Goal: Task Accomplishment & Management: Manage account settings

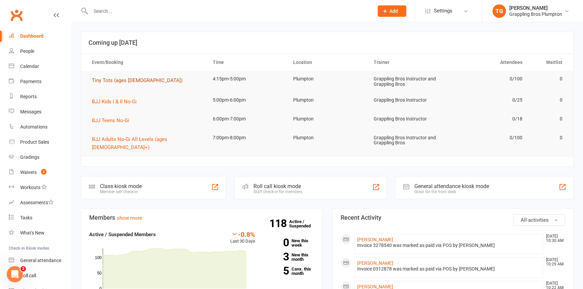
click at [102, 79] on span "Tiny Tots (ages [DEMOGRAPHIC_DATA])" at bounding box center [137, 80] width 91 height 6
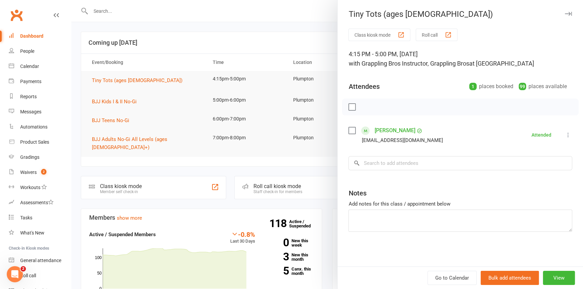
click at [565, 133] on icon at bounding box center [568, 135] width 7 height 7
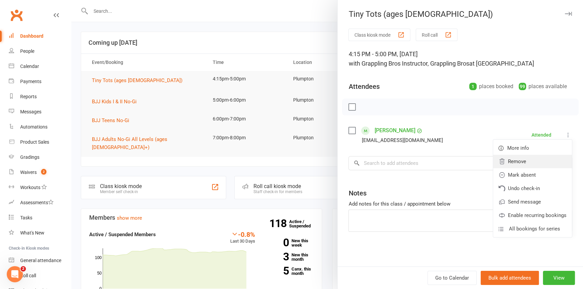
click at [512, 161] on link "Remove" at bounding box center [532, 161] width 79 height 13
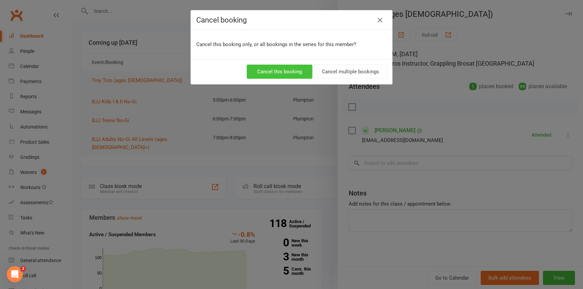
click at [274, 72] on button "Cancel this booking" at bounding box center [280, 72] width 66 height 14
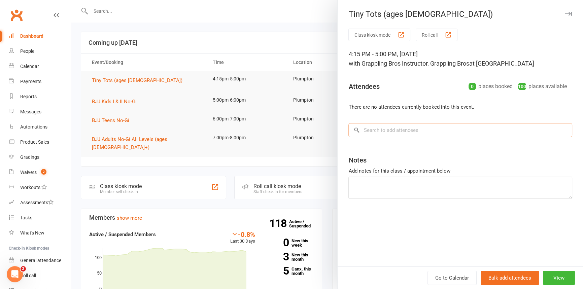
click at [368, 132] on input "search" at bounding box center [460, 130] width 224 height 14
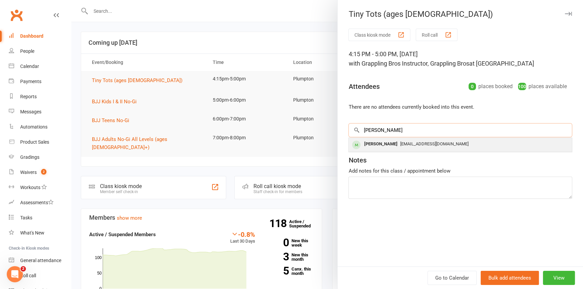
type input "[PERSON_NAME]"
click at [371, 143] on div "[PERSON_NAME]" at bounding box center [380, 144] width 39 height 10
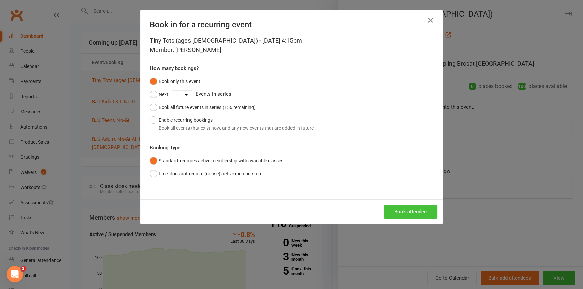
click at [405, 209] on button "Book attendee" at bounding box center [411, 212] width 54 height 14
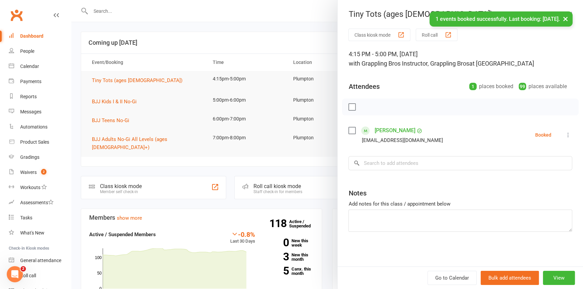
drag, startPoint x: 378, startPoint y: 144, endPoint x: 375, endPoint y: 160, distance: 15.7
click at [374, 138] on div "[EMAIL_ADDRESS][DOMAIN_NAME]" at bounding box center [401, 140] width 81 height 9
click at [375, 160] on input "search" at bounding box center [460, 163] width 224 height 14
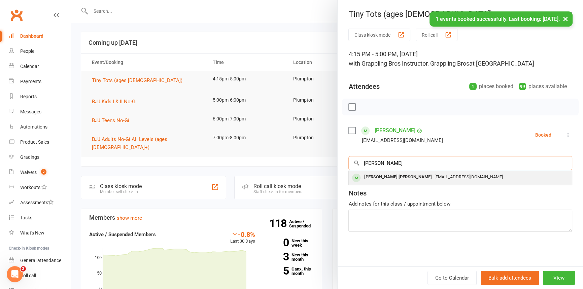
type input "[PERSON_NAME]"
click at [374, 181] on div "[PERSON_NAME] [PERSON_NAME]" at bounding box center [397, 177] width 73 height 10
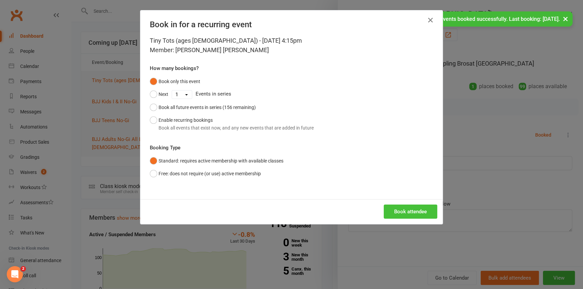
click at [417, 209] on button "Book attendee" at bounding box center [411, 212] width 54 height 14
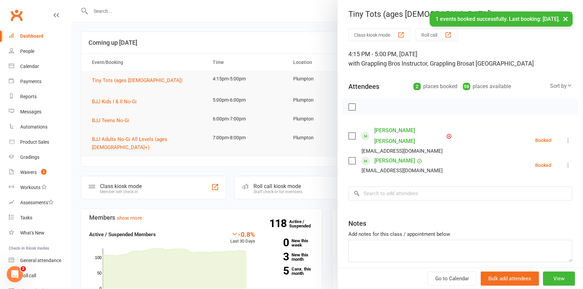
click at [565, 137] on icon at bounding box center [568, 140] width 7 height 7
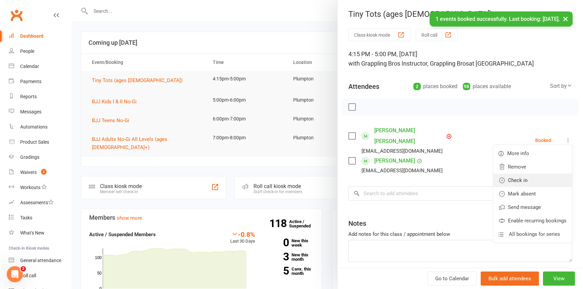
click at [523, 176] on link "Check in" at bounding box center [532, 180] width 79 height 13
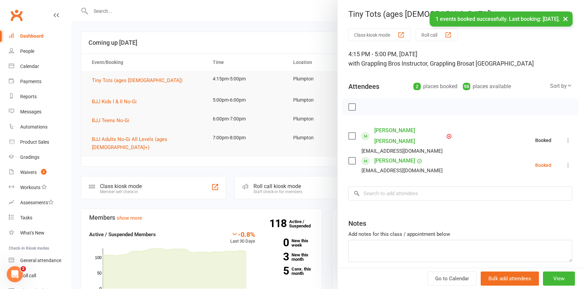
click at [565, 162] on icon at bounding box center [568, 165] width 7 height 7
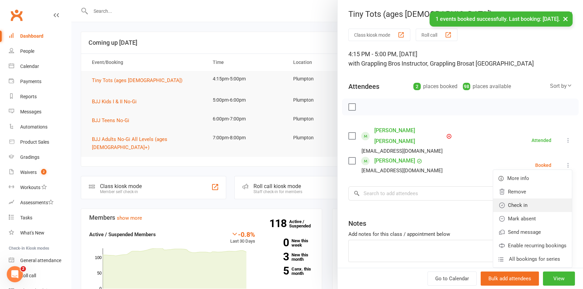
click at [520, 199] on link "Check in" at bounding box center [532, 205] width 79 height 13
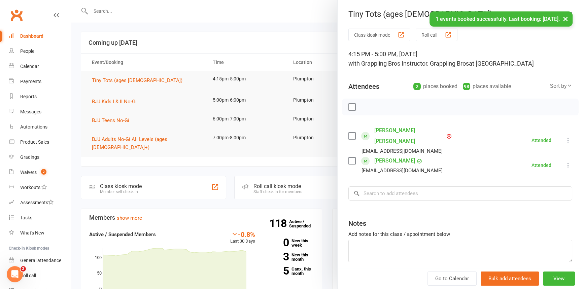
click at [565, 17] on button "×" at bounding box center [565, 18] width 12 height 14
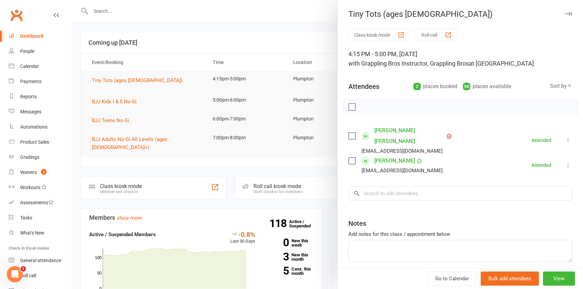
click at [565, 13] on icon "button" at bounding box center [568, 14] width 7 height 4
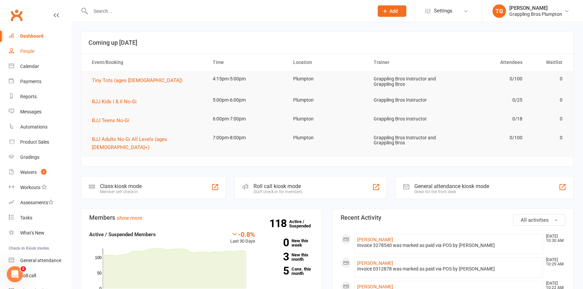
click at [23, 49] on div "People" at bounding box center [27, 50] width 14 height 5
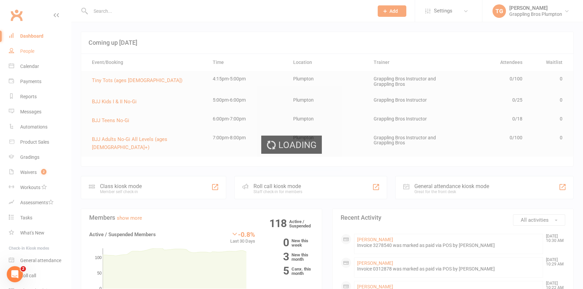
select select "100"
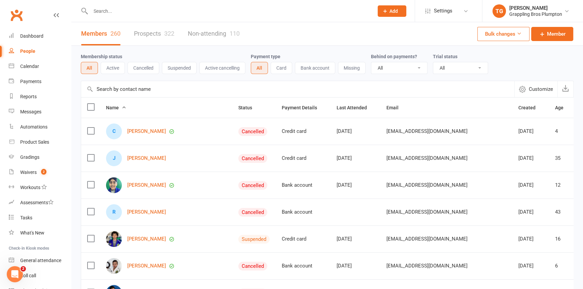
click at [103, 11] on input "text" at bounding box center [229, 10] width 280 height 9
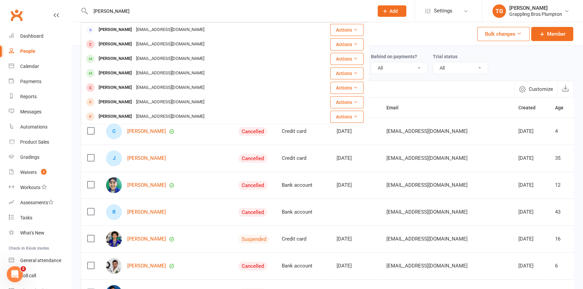
drag, startPoint x: 106, startPoint y: 10, endPoint x: 87, endPoint y: 10, distance: 18.8
click at [87, 10] on div "[PERSON_NAME] [PERSON_NAME] [EMAIL_ADDRESS][DOMAIN_NAME] Actions [PERSON_NAME] …" at bounding box center [225, 11] width 288 height 22
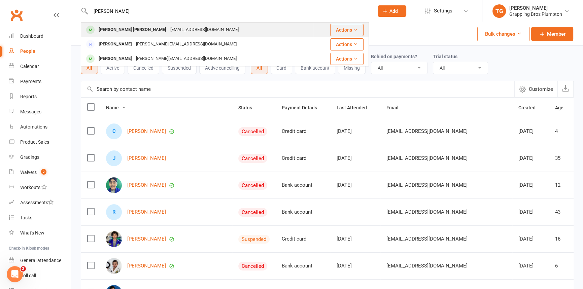
type input "[PERSON_NAME]"
click at [109, 27] on div "[PERSON_NAME] [PERSON_NAME]" at bounding box center [133, 30] width 72 height 10
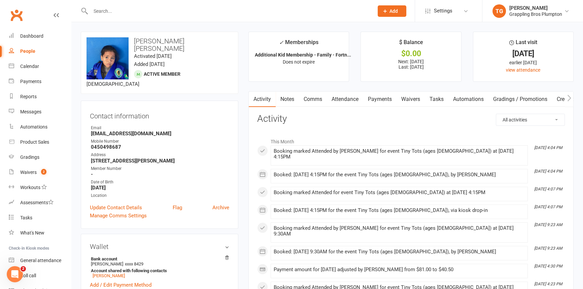
click at [383, 99] on link "Payments" at bounding box center [379, 99] width 33 height 15
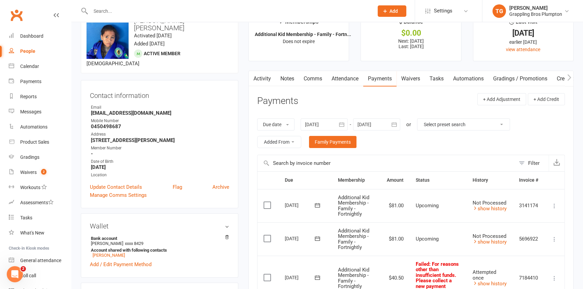
scroll to position [76, 0]
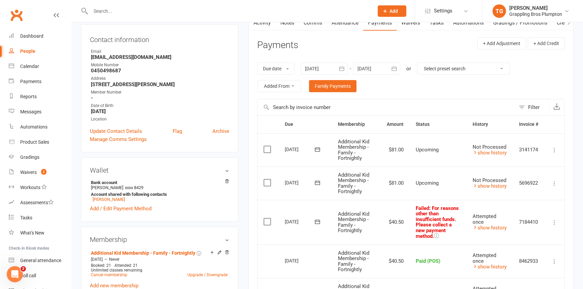
click at [556, 220] on icon at bounding box center [554, 222] width 7 height 7
click at [517, 247] on link "Mark as Paid (POS)" at bounding box center [524, 248] width 67 height 13
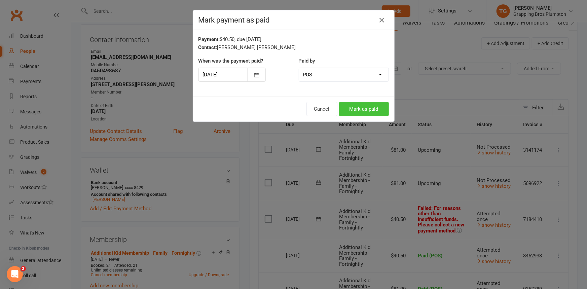
click at [359, 104] on button "Mark as paid" at bounding box center [364, 109] width 50 height 14
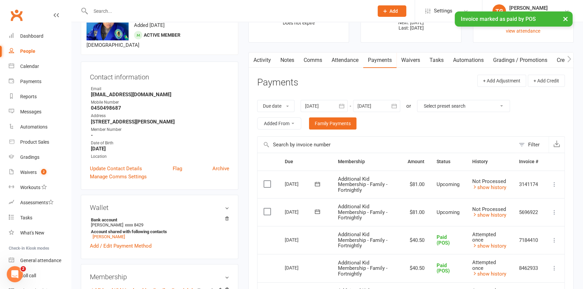
scroll to position [0, 0]
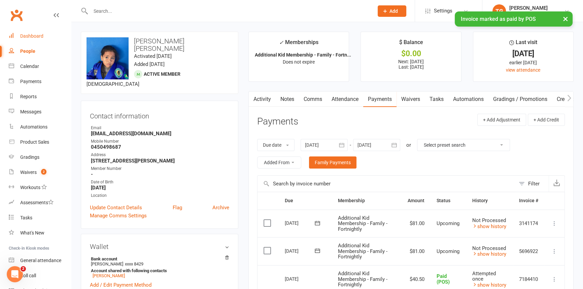
click at [30, 35] on div "Dashboard" at bounding box center [31, 35] width 23 height 5
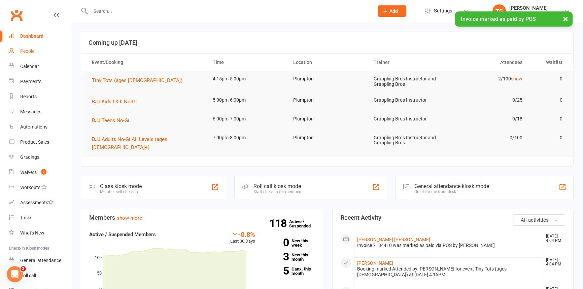
click at [27, 55] on link "People" at bounding box center [40, 51] width 62 height 15
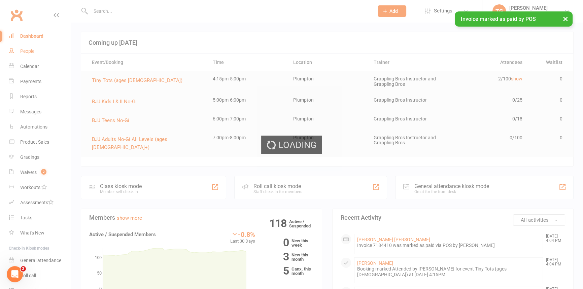
select select "100"
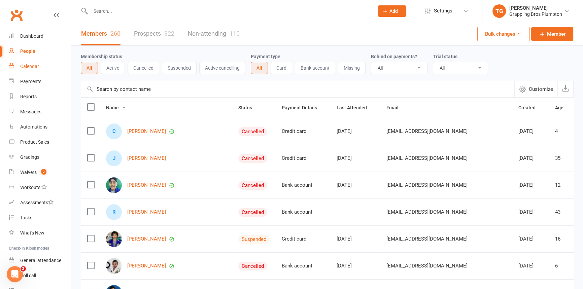
click at [27, 66] on div "Calendar" at bounding box center [29, 66] width 19 height 5
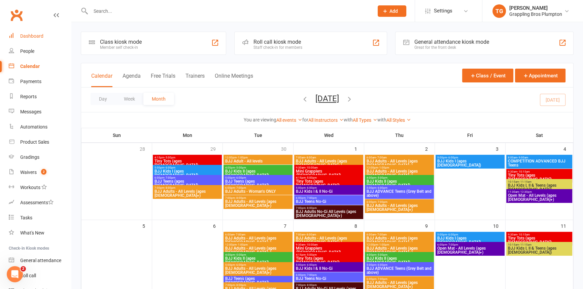
click at [30, 33] on link "Dashboard" at bounding box center [40, 36] width 62 height 15
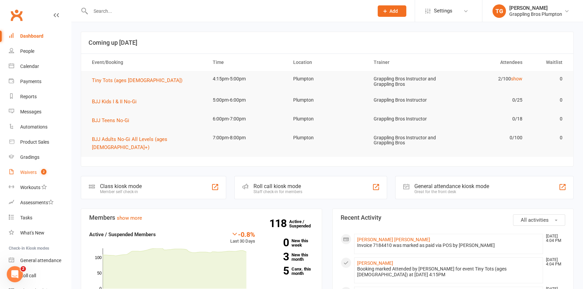
click at [27, 172] on div "Waivers" at bounding box center [28, 172] width 16 height 5
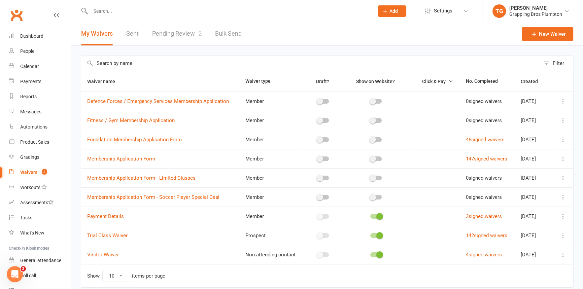
click at [165, 35] on link "Pending Review 2" at bounding box center [176, 33] width 49 height 23
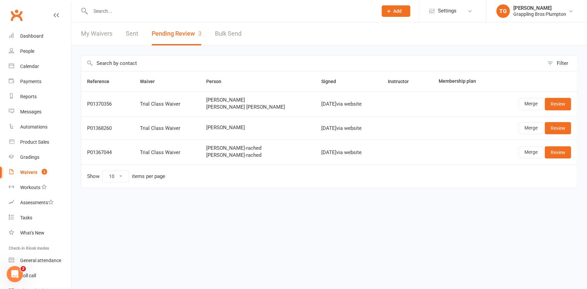
click at [105, 12] on input "text" at bounding box center [231, 10] width 285 height 9
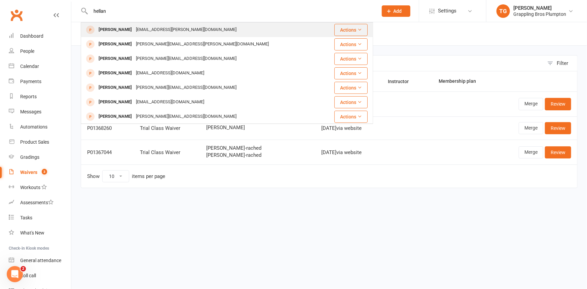
type input "hellan"
click at [115, 30] on div "[PERSON_NAME]" at bounding box center [115, 30] width 37 height 10
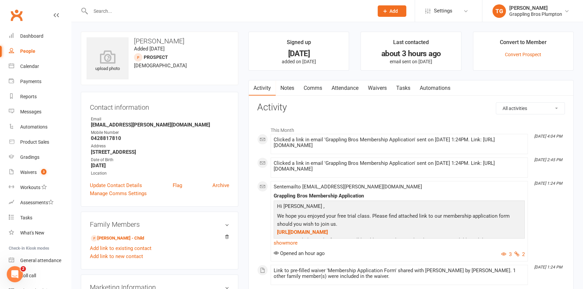
click at [94, 10] on input "text" at bounding box center [229, 10] width 280 height 9
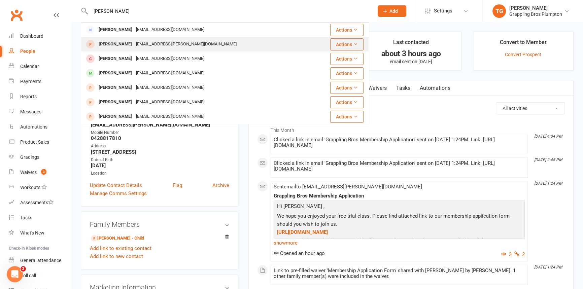
type input "[PERSON_NAME]"
click at [113, 45] on div "[PERSON_NAME]" at bounding box center [115, 44] width 37 height 10
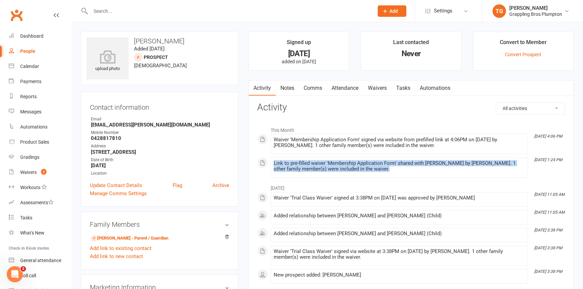
drag, startPoint x: 382, startPoint y: 170, endPoint x: 269, endPoint y: 164, distance: 113.2
click at [269, 164] on div "This Month [DATE] 4:06 PM Waiver 'Membership Application Form' signed via websi…" at bounding box center [411, 150] width 308 height 55
click at [380, 170] on div "Link to pre-filled waiver 'Membership Application Form' shared with [PERSON_NAM…" at bounding box center [399, 166] width 251 height 11
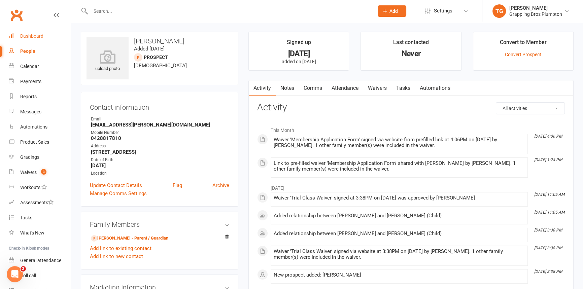
click at [22, 35] on div "Dashboard" at bounding box center [31, 35] width 23 height 5
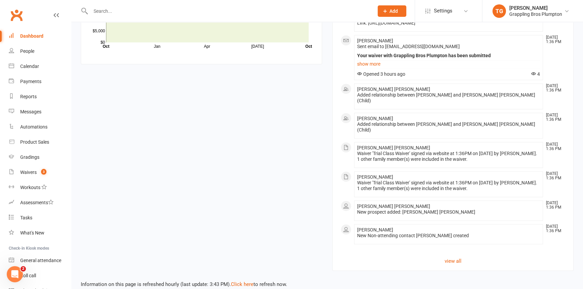
scroll to position [595, 0]
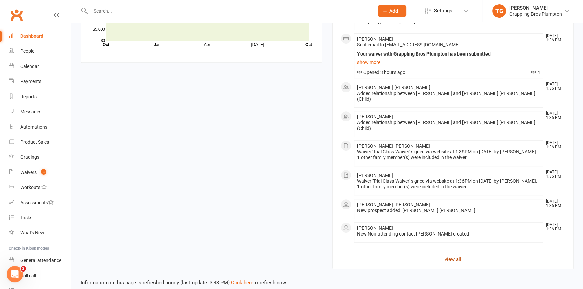
click at [453, 255] on link "view all" at bounding box center [453, 259] width 224 height 8
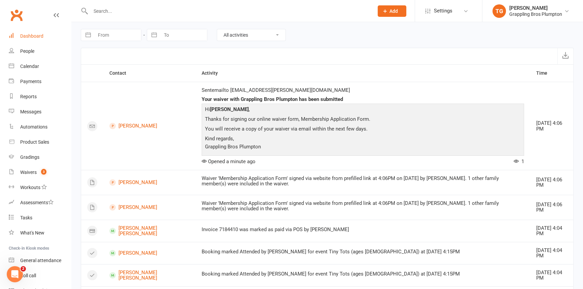
click at [27, 37] on div "Dashboard" at bounding box center [31, 35] width 23 height 5
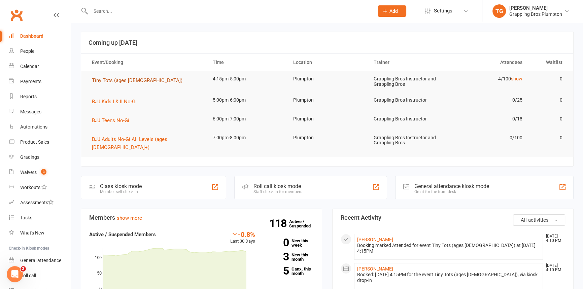
click at [97, 82] on span "Tiny Tots (ages [DEMOGRAPHIC_DATA])" at bounding box center [137, 80] width 91 height 6
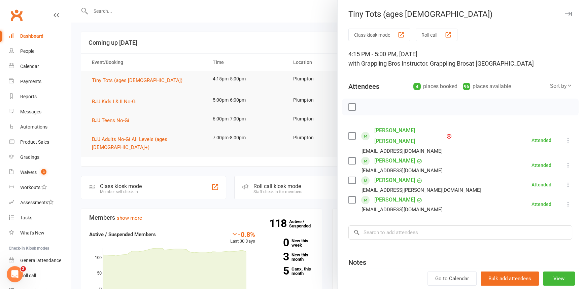
click at [564, 11] on button "button" at bounding box center [568, 14] width 8 height 8
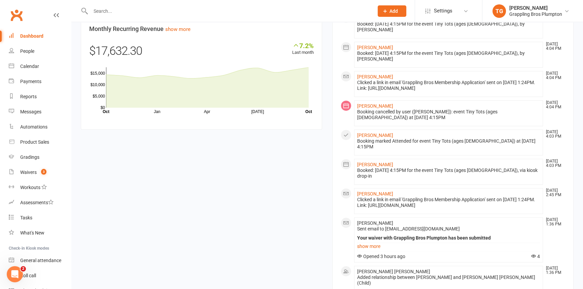
scroll to position [583, 0]
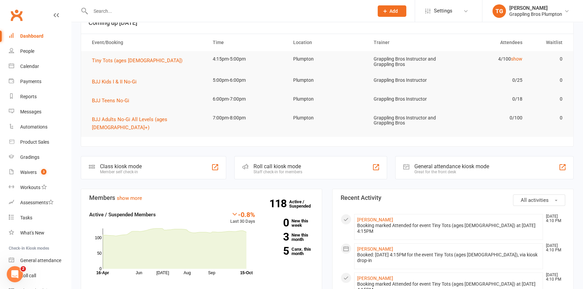
scroll to position [0, 0]
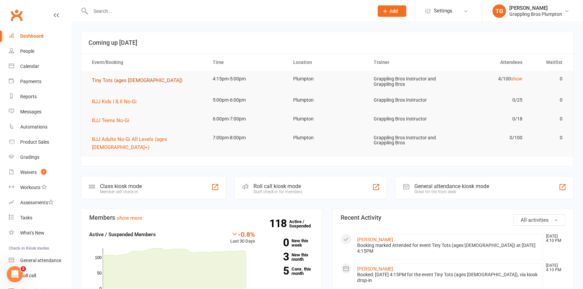
click at [104, 82] on span "Tiny Tots (ages [DEMOGRAPHIC_DATA])" at bounding box center [137, 80] width 91 height 6
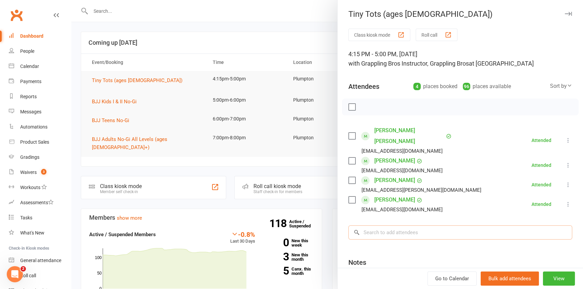
click at [377, 225] on input "search" at bounding box center [460, 232] width 224 height 14
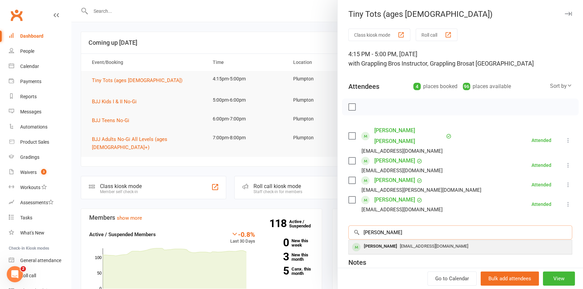
type input "[PERSON_NAME]"
click at [376, 242] on div "[PERSON_NAME]" at bounding box center [380, 247] width 39 height 10
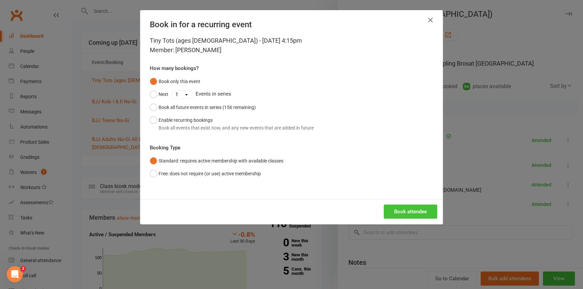
click at [398, 209] on button "Book attendee" at bounding box center [411, 212] width 54 height 14
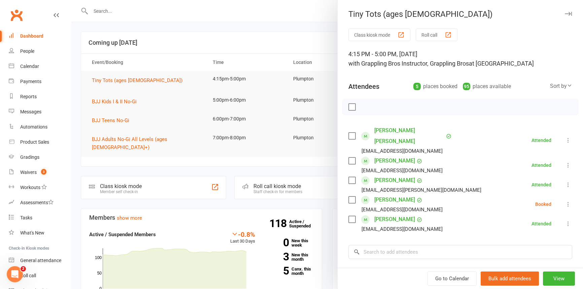
click at [565, 201] on icon at bounding box center [568, 204] width 7 height 7
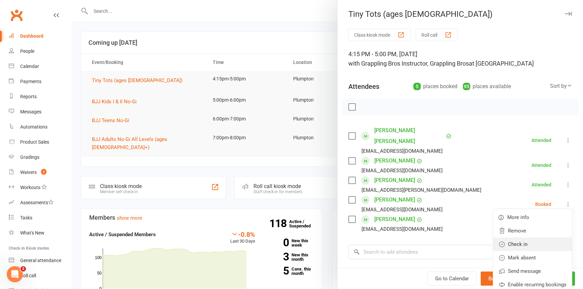
click at [509, 238] on link "Check in" at bounding box center [532, 244] width 79 height 13
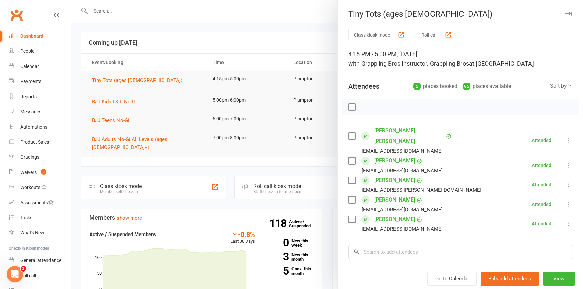
click at [565, 13] on icon "button" at bounding box center [568, 14] width 7 height 4
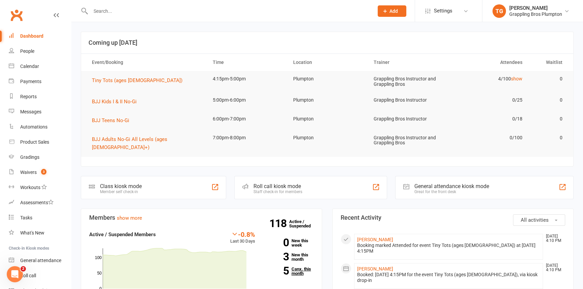
click at [296, 267] on link "5 Canx. this month" at bounding box center [289, 271] width 48 height 9
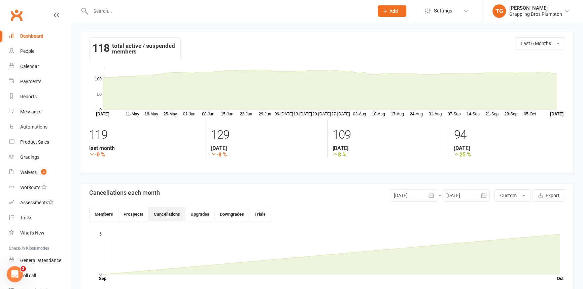
click at [28, 34] on div "Dashboard" at bounding box center [31, 35] width 23 height 5
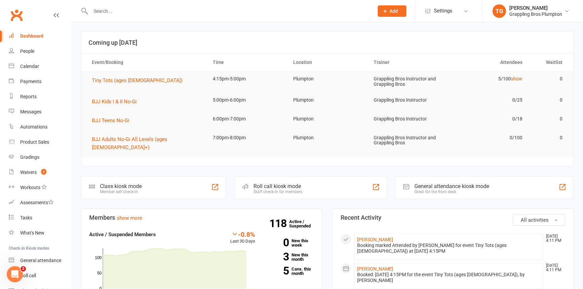
click at [21, 36] on div "Dashboard" at bounding box center [31, 35] width 23 height 5
click at [104, 78] on span "Tiny Tots (ages [DEMOGRAPHIC_DATA])" at bounding box center [137, 80] width 91 height 6
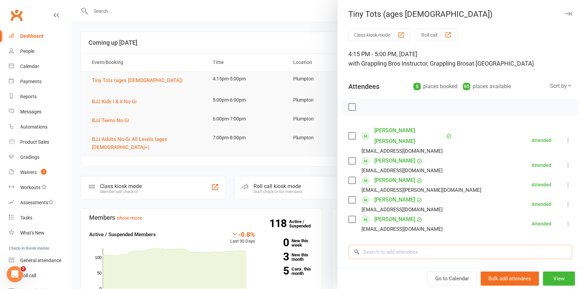
click at [376, 245] on input "search" at bounding box center [460, 252] width 224 height 14
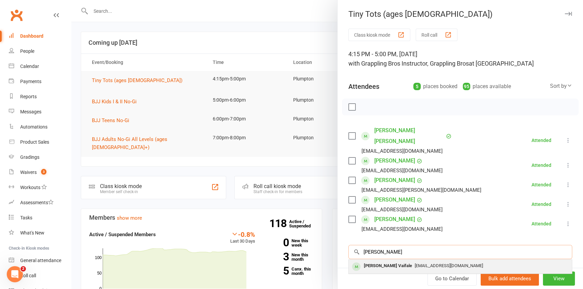
type input "[PERSON_NAME]"
click at [373, 261] on div "[PERSON_NAME] Vaifale" at bounding box center [388, 266] width 54 height 10
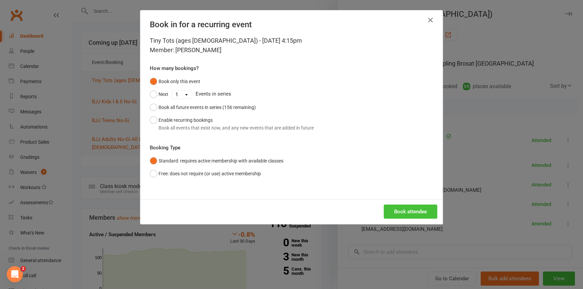
click at [400, 215] on button "Book attendee" at bounding box center [411, 212] width 54 height 14
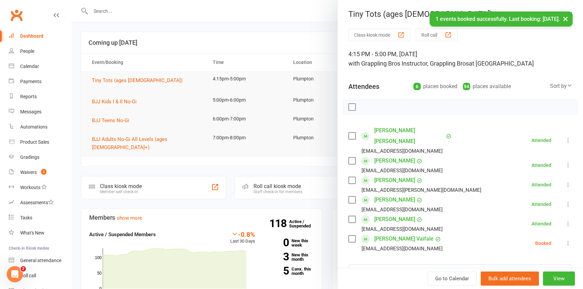
click at [378, 251] on div "Class kiosk mode Roll call 4:15 PM - 5:00 PM, [DATE] with Grappling Bros Instru…" at bounding box center [460, 201] width 245 height 345
click at [382, 265] on input "search" at bounding box center [460, 272] width 224 height 14
type input "[PERSON_NAME]"
click at [379, 281] on div "[PERSON_NAME]" at bounding box center [380, 286] width 39 height 10
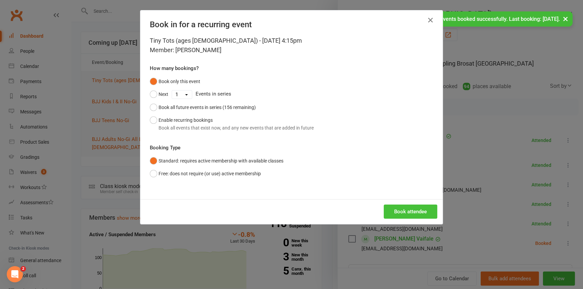
click at [404, 210] on button "Book attendee" at bounding box center [411, 212] width 54 height 14
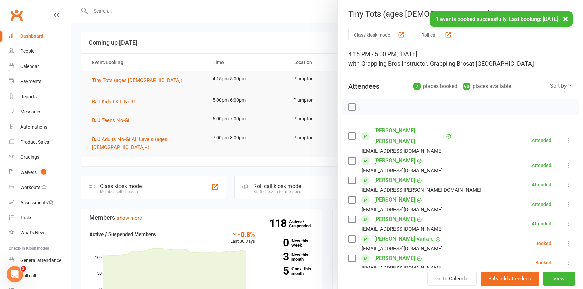
click at [565, 240] on icon at bounding box center [568, 243] width 7 height 7
drag, startPoint x: 512, startPoint y: 269, endPoint x: 530, endPoint y: 262, distance: 19.8
click at [512, 277] on link "Check in" at bounding box center [532, 283] width 79 height 13
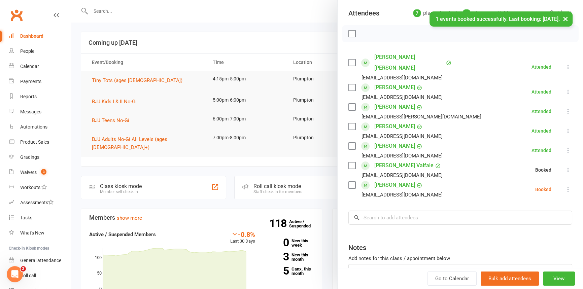
scroll to position [76, 0]
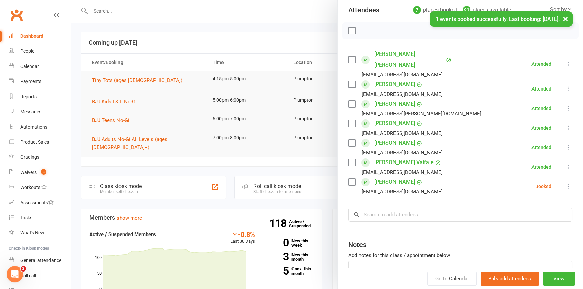
click at [565, 183] on icon at bounding box center [568, 186] width 7 height 7
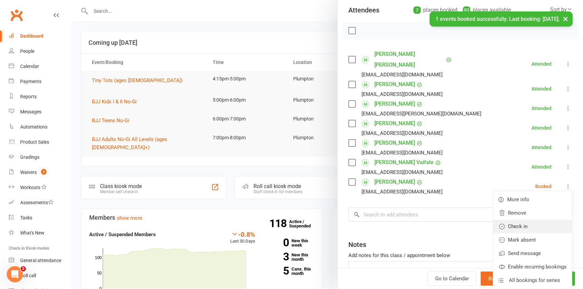
click at [510, 220] on link "Check in" at bounding box center [532, 226] width 79 height 13
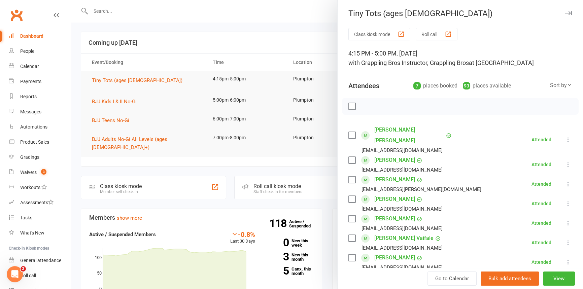
scroll to position [0, 0]
click at [565, 13] on icon "button" at bounding box center [568, 14] width 7 height 4
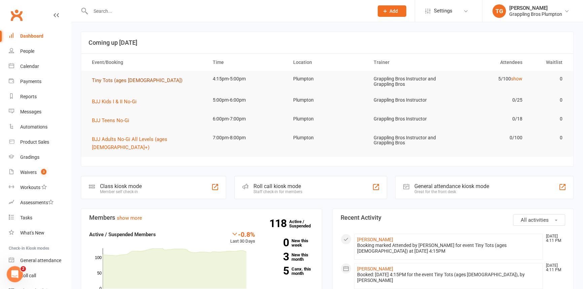
click at [102, 78] on span "Tiny Tots (ages [DEMOGRAPHIC_DATA])" at bounding box center [137, 80] width 91 height 6
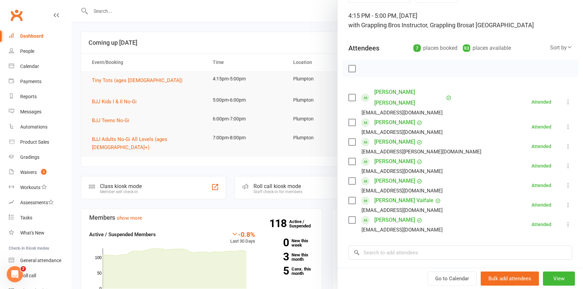
scroll to position [46, 0]
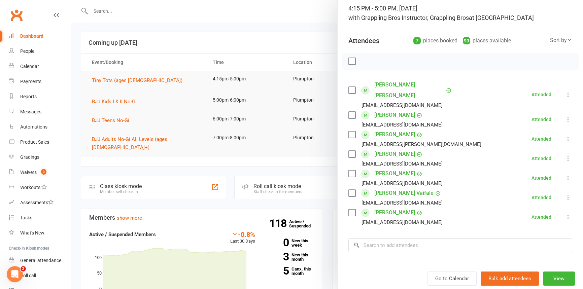
click at [550, 38] on div "Sort by" at bounding box center [561, 40] width 22 height 9
click at [522, 67] on link "First name" at bounding box center [538, 67] width 67 height 13
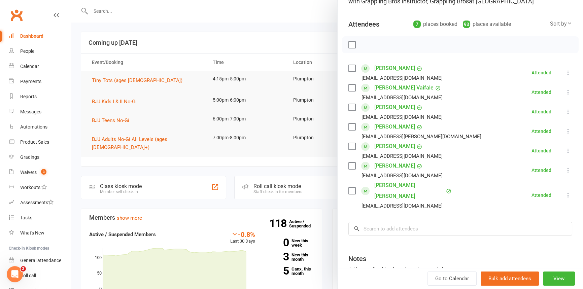
scroll to position [114, 0]
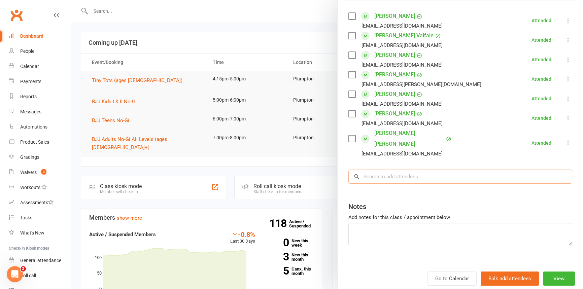
click at [381, 170] on input "search" at bounding box center [460, 177] width 224 height 14
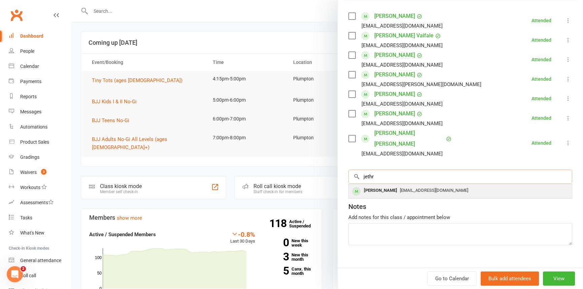
type input "jethr"
click at [376, 186] on div "[PERSON_NAME]" at bounding box center [380, 191] width 39 height 10
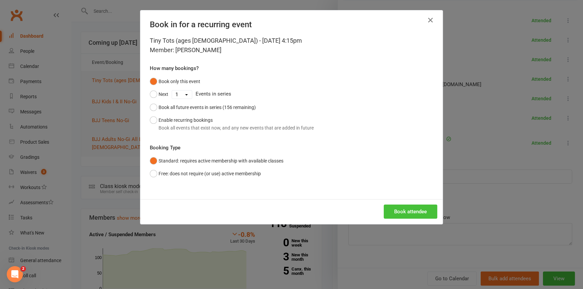
click at [411, 212] on button "Book attendee" at bounding box center [411, 212] width 54 height 14
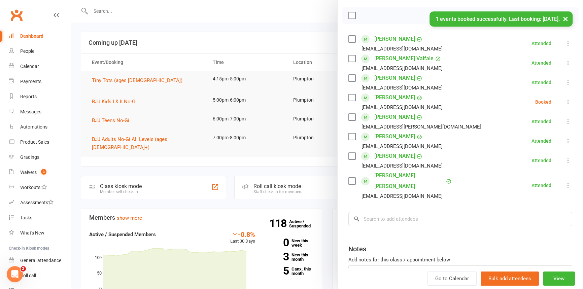
scroll to position [30, 0]
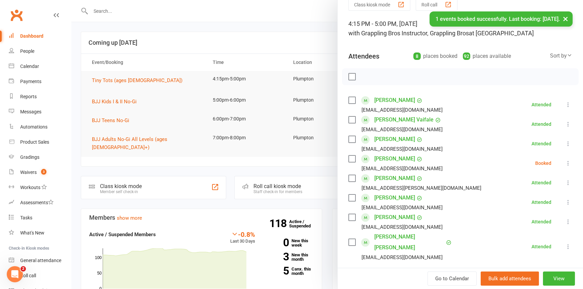
click at [565, 163] on icon at bounding box center [568, 163] width 7 height 7
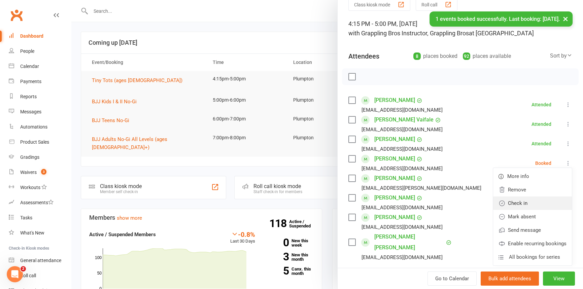
click at [521, 206] on link "Check in" at bounding box center [532, 203] width 79 height 13
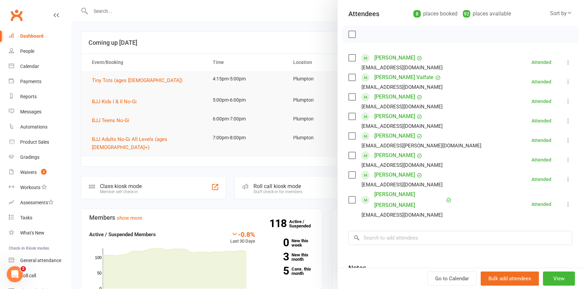
scroll to position [76, 0]
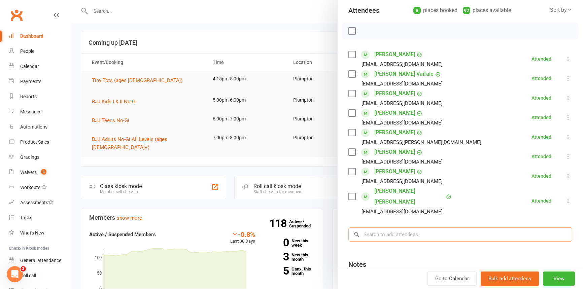
click at [379, 227] on input "search" at bounding box center [460, 234] width 224 height 14
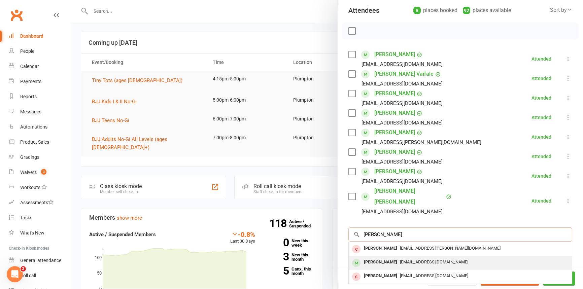
type input "[PERSON_NAME]"
click at [377, 257] on div "[PERSON_NAME]" at bounding box center [380, 262] width 39 height 10
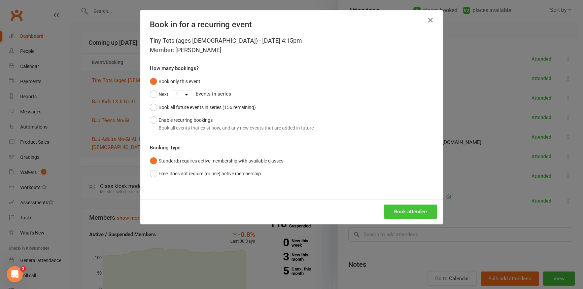
click at [404, 209] on button "Book attendee" at bounding box center [411, 212] width 54 height 14
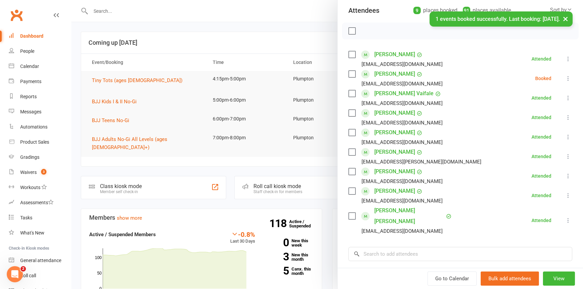
click at [565, 77] on icon at bounding box center [568, 78] width 7 height 7
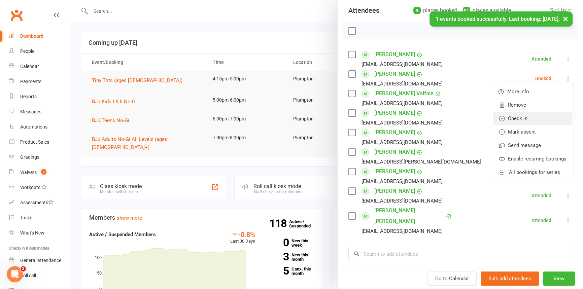
click at [528, 114] on link "Check in" at bounding box center [532, 118] width 79 height 13
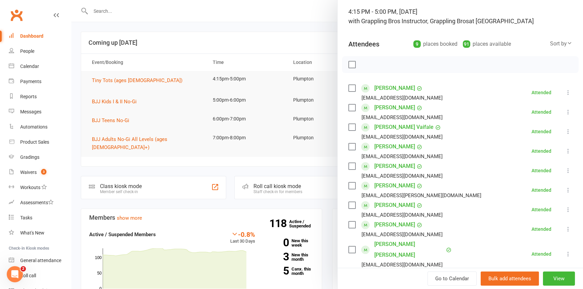
scroll to position [0, 0]
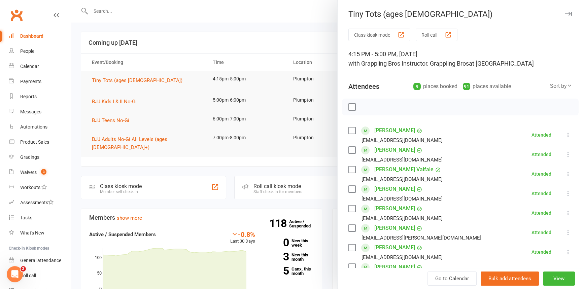
click at [565, 14] on icon "button" at bounding box center [568, 14] width 7 height 4
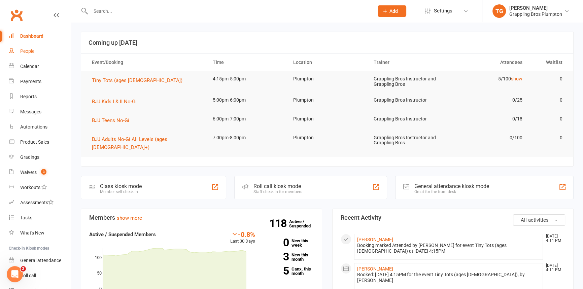
click at [26, 51] on div "People" at bounding box center [27, 50] width 14 height 5
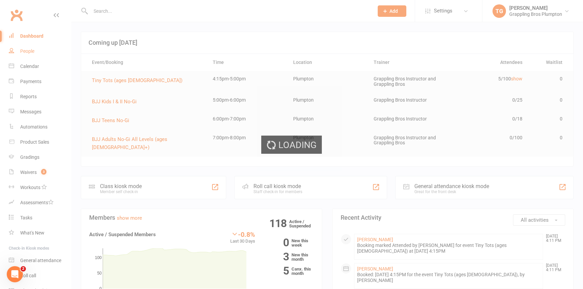
select select "100"
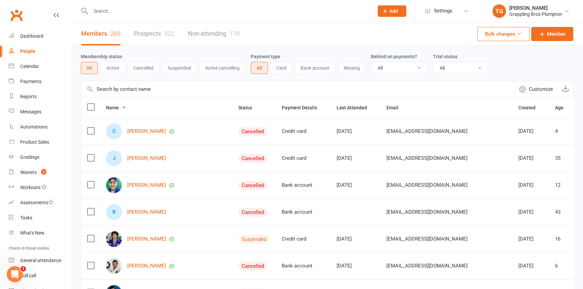
click at [138, 68] on button "Cancelled" at bounding box center [144, 68] width 32 height 12
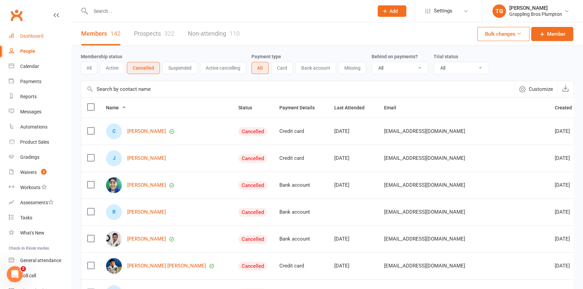
click at [24, 34] on div "Dashboard" at bounding box center [31, 35] width 23 height 5
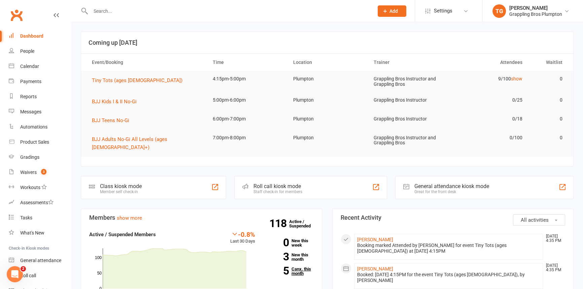
click at [300, 267] on link "5 Canx. this month" at bounding box center [289, 271] width 48 height 9
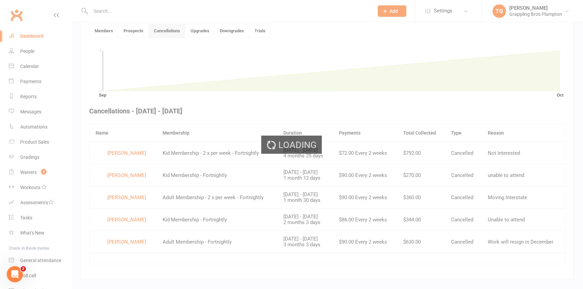
scroll to position [183, 0]
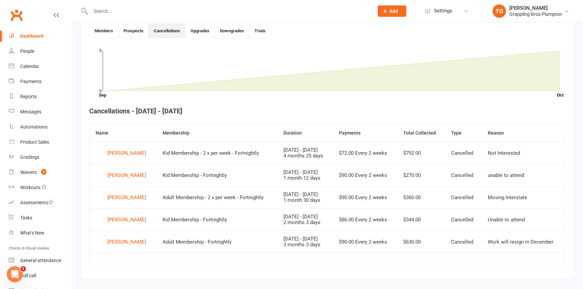
click at [33, 32] on link "Dashboard" at bounding box center [40, 36] width 62 height 15
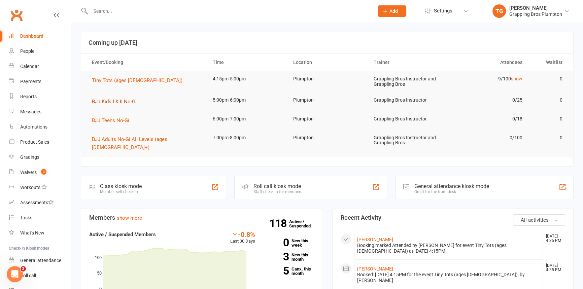
click at [97, 102] on span "BJJ Kids I & II No-Gi" at bounding box center [114, 102] width 45 height 6
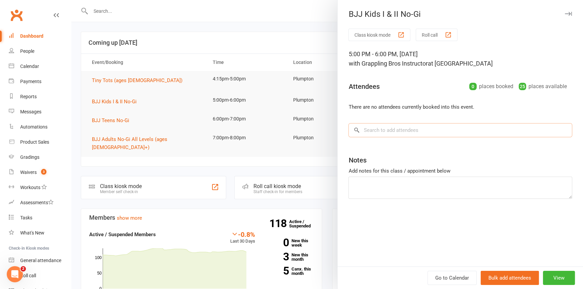
click at [370, 129] on input "search" at bounding box center [460, 130] width 224 height 14
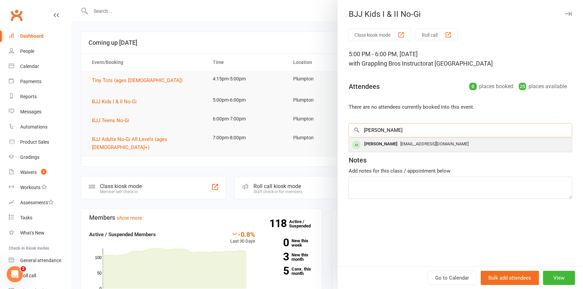
type input "[PERSON_NAME]"
click at [370, 141] on div "[PERSON_NAME]" at bounding box center [380, 144] width 39 height 10
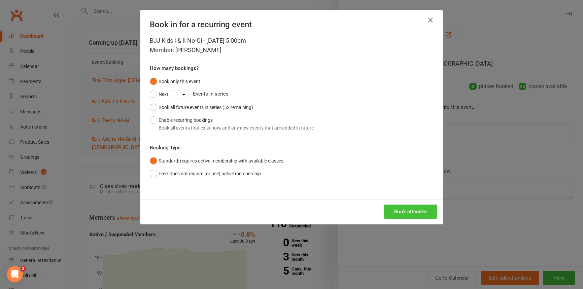
click at [408, 211] on button "Book attendee" at bounding box center [411, 212] width 54 height 14
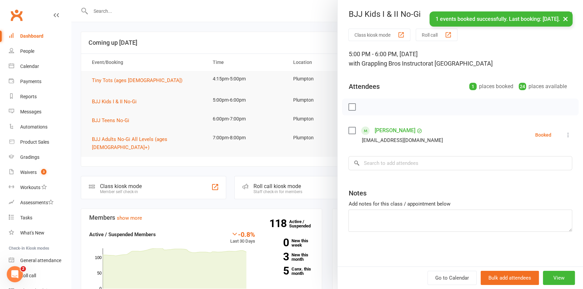
click at [565, 132] on icon at bounding box center [568, 135] width 7 height 7
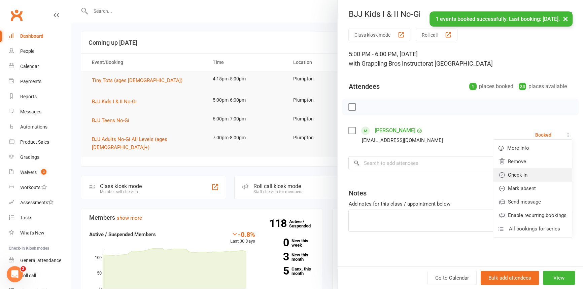
click at [522, 173] on link "Check in" at bounding box center [532, 174] width 79 height 13
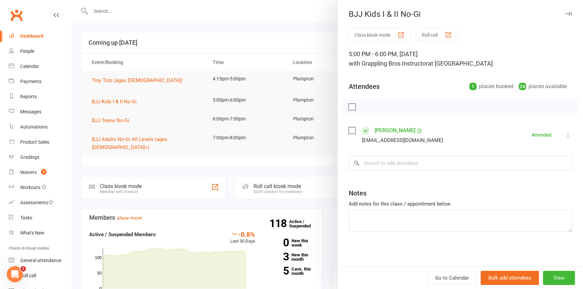
click at [565, 18] on div "BJJ Kids I & II No-Gi" at bounding box center [460, 13] width 245 height 9
click at [565, 13] on icon "button" at bounding box center [568, 14] width 7 height 4
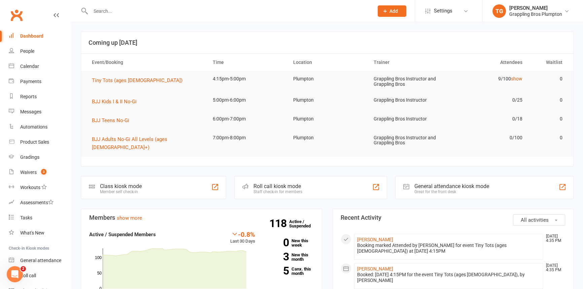
click at [26, 39] on link "Dashboard" at bounding box center [40, 36] width 62 height 15
click at [28, 171] on div "Waivers" at bounding box center [28, 172] width 16 height 5
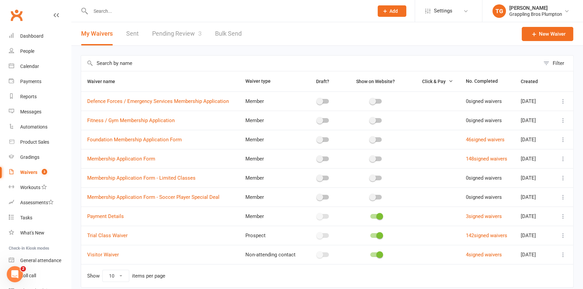
click at [170, 33] on link "Pending Review 3" at bounding box center [176, 33] width 49 height 23
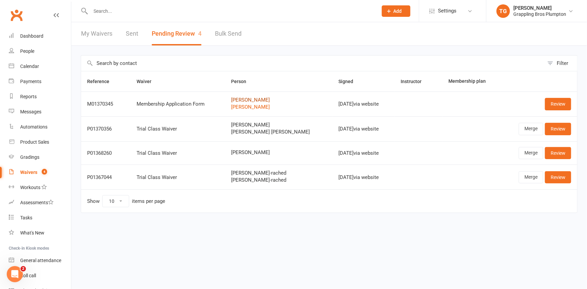
click at [254, 101] on link "[PERSON_NAME]" at bounding box center [278, 100] width 95 height 6
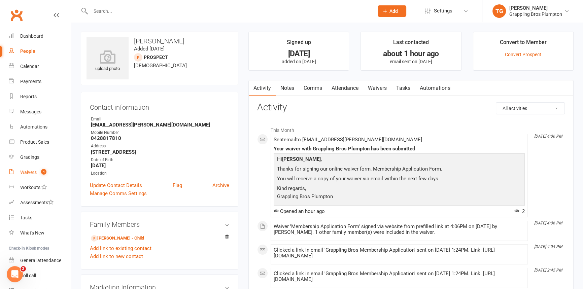
click at [26, 173] on div "Waivers" at bounding box center [28, 172] width 16 height 5
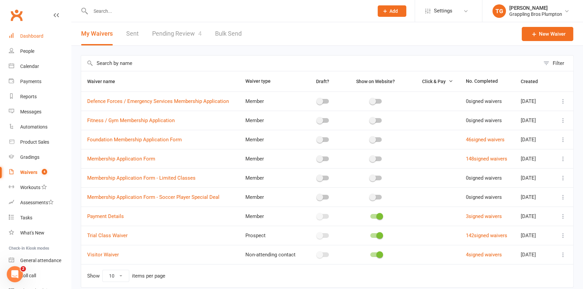
click at [35, 32] on link "Dashboard" at bounding box center [40, 36] width 62 height 15
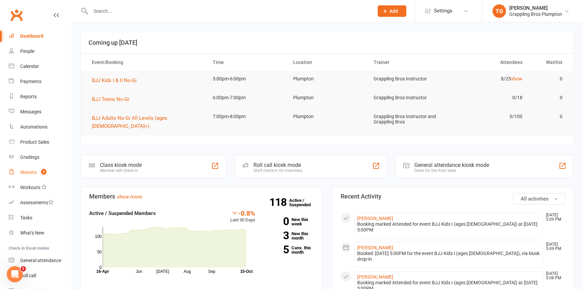
click at [24, 174] on div "Waivers" at bounding box center [28, 172] width 16 height 5
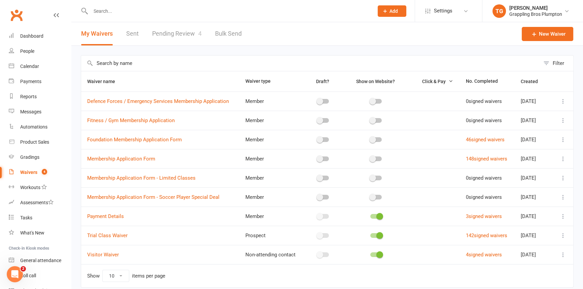
click at [169, 34] on link "Pending Review 4" at bounding box center [176, 33] width 49 height 23
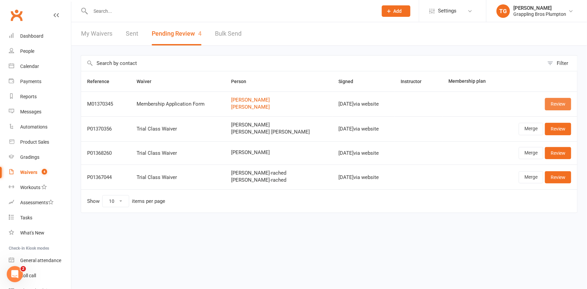
click at [560, 104] on link "Review" at bounding box center [558, 104] width 26 height 12
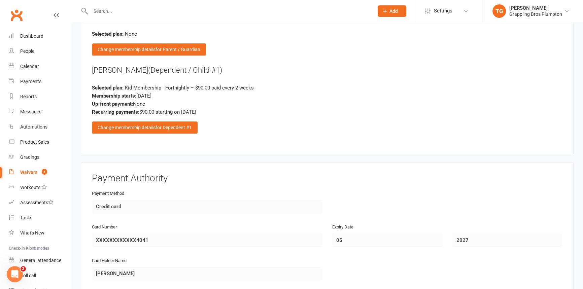
scroll to position [902, 0]
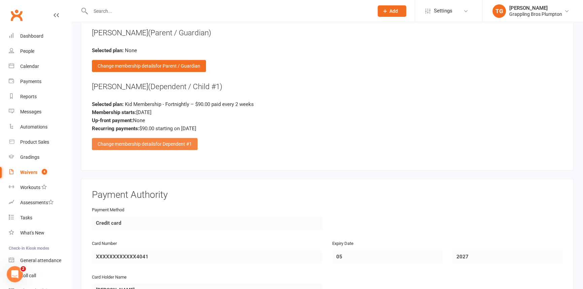
click at [141, 138] on div "Change membership details for Dependent #1" at bounding box center [145, 144] width 106 height 12
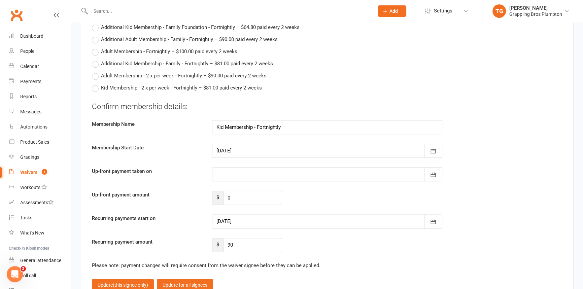
scroll to position [1002, 0]
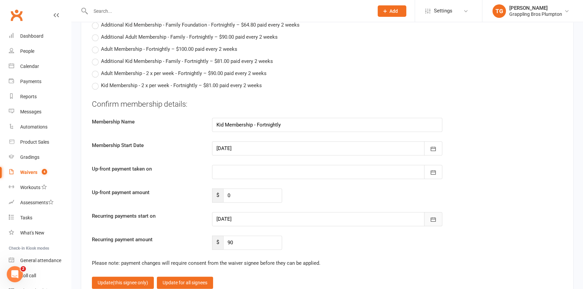
click at [430, 216] on icon "button" at bounding box center [433, 219] width 7 height 7
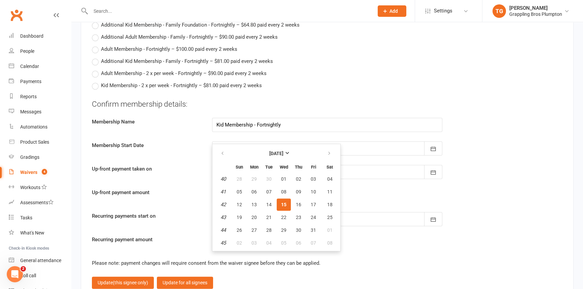
click at [477, 165] on div "Up-front payment taken on [DATE] Sun Mon Tue Wed Thu Fri Sat 40 28 29 30 01 02 …" at bounding box center [327, 172] width 481 height 14
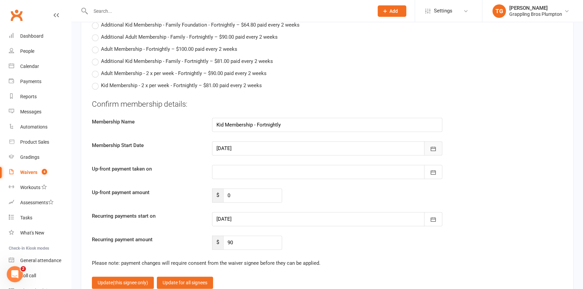
click at [433, 146] on icon "button" at bounding box center [433, 148] width 5 height 4
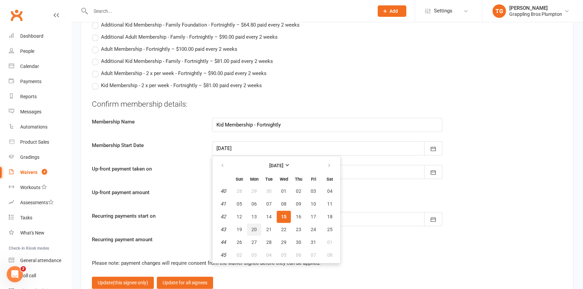
click at [254, 227] on span "20" at bounding box center [253, 229] width 5 height 5
type input "[DATE]"
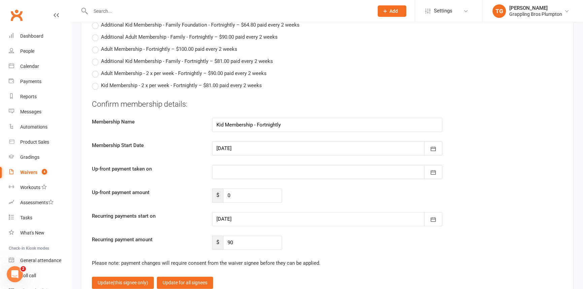
type input "[DATE]"
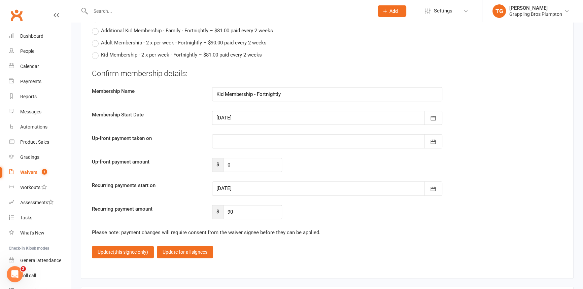
scroll to position [1124, 0]
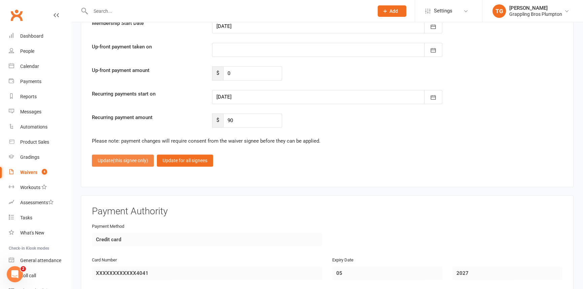
click at [125, 158] on span "(this signee only)" at bounding box center [130, 160] width 35 height 5
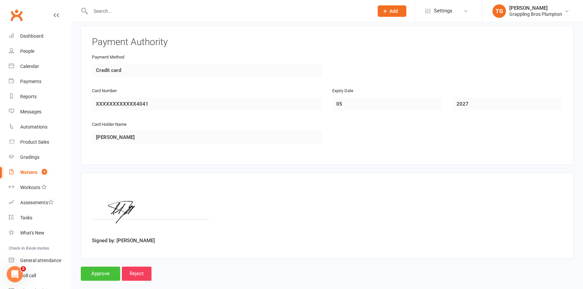
click at [99, 267] on input "Approve" at bounding box center [100, 274] width 39 height 14
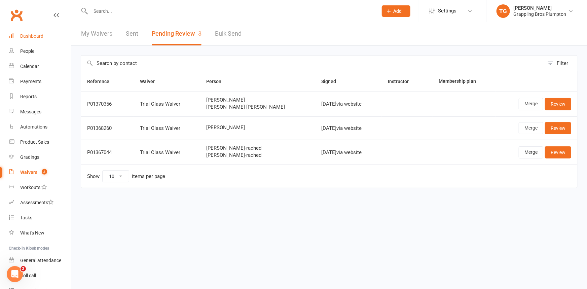
click at [28, 36] on div "Dashboard" at bounding box center [31, 35] width 23 height 5
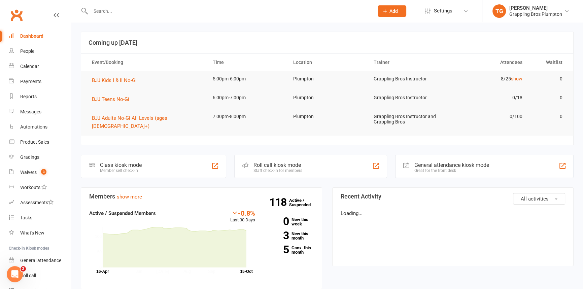
click at [106, 15] on input "text" at bounding box center [229, 10] width 280 height 9
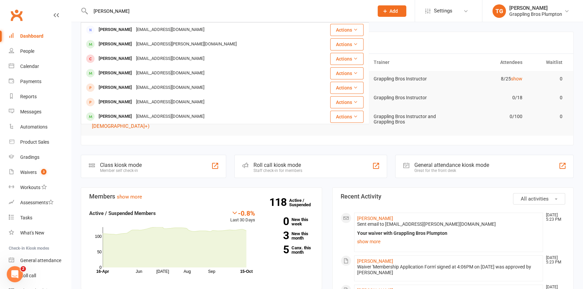
type input "[PERSON_NAME]"
click at [105, 39] on div "[PERSON_NAME] [EMAIL_ADDRESS][PERSON_NAME][DOMAIN_NAME]" at bounding box center [196, 44] width 231 height 14
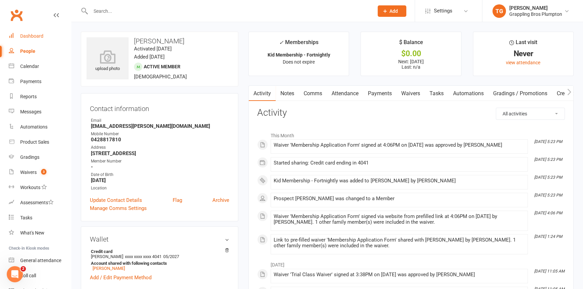
click at [24, 35] on div "Dashboard" at bounding box center [31, 35] width 23 height 5
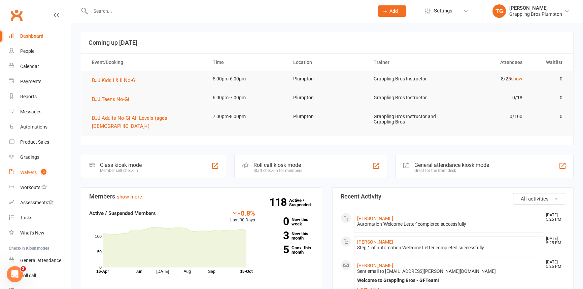
click at [24, 173] on div "Waivers" at bounding box center [28, 172] width 16 height 5
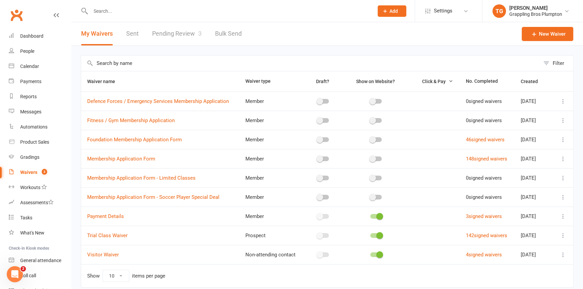
click at [162, 33] on link "Pending Review 3" at bounding box center [176, 33] width 49 height 23
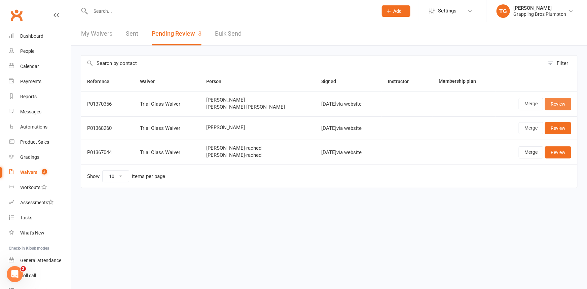
click at [556, 103] on link "Review" at bounding box center [558, 104] width 26 height 12
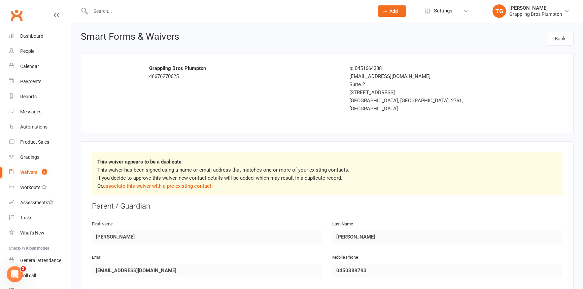
click at [112, 11] on input "text" at bounding box center [229, 10] width 280 height 9
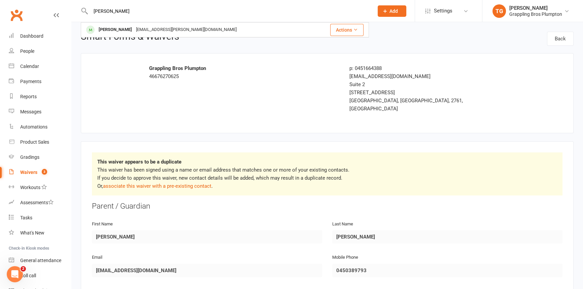
drag, startPoint x: 124, startPoint y: 10, endPoint x: 74, endPoint y: 9, distance: 49.5
click at [74, 9] on react-component "[PERSON_NAME] [PERSON_NAME] [EMAIL_ADDRESS][PERSON_NAME][DOMAIN_NAME] Actions" at bounding box center [184, 11] width 369 height 22
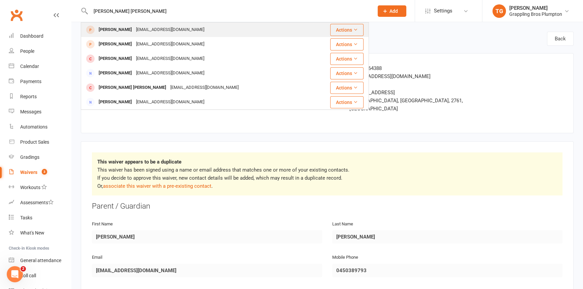
type input "[PERSON_NAME] [PERSON_NAME]"
click at [101, 28] on div "[PERSON_NAME]" at bounding box center [115, 30] width 37 height 10
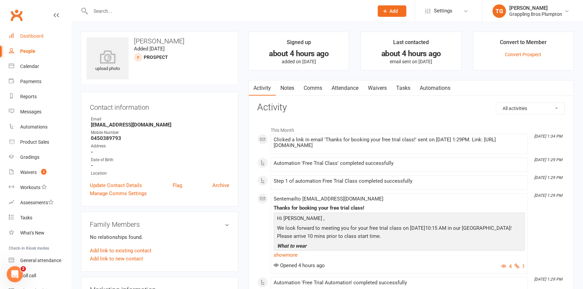
click at [29, 35] on div "Dashboard" at bounding box center [31, 35] width 23 height 5
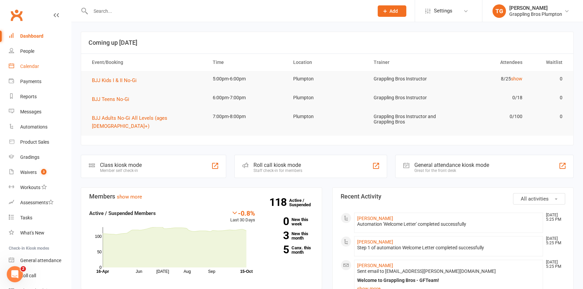
click at [26, 67] on div "Calendar" at bounding box center [29, 66] width 19 height 5
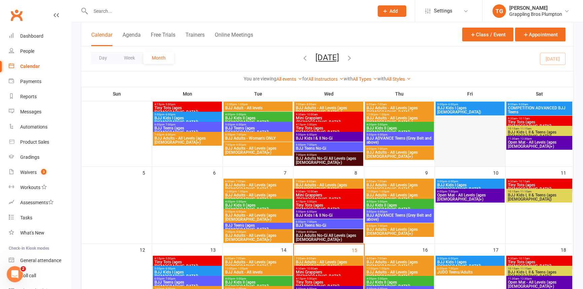
scroll to position [161, 0]
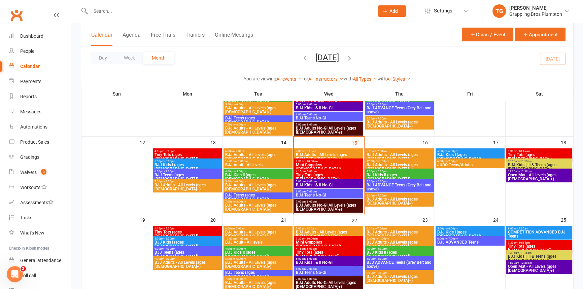
click at [377, 175] on span "BJJ Kids II (ages [DEMOGRAPHIC_DATA])" at bounding box center [399, 177] width 66 height 8
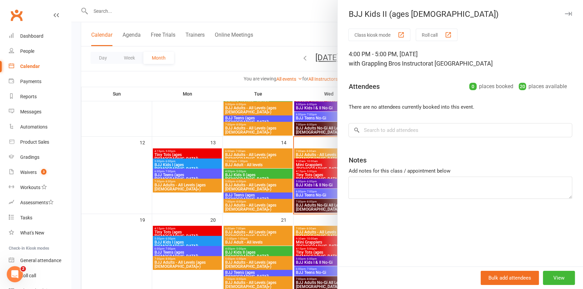
click at [565, 12] on icon "button" at bounding box center [568, 14] width 7 height 4
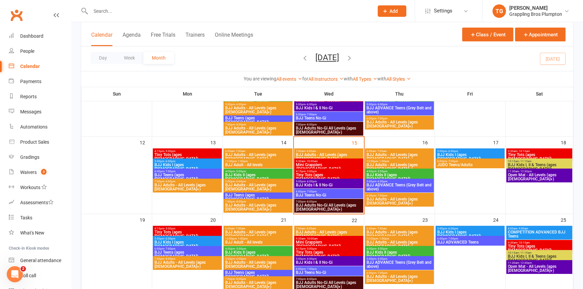
click at [386, 184] on span "BJJ ADVANCE Teens (Grey Belt and above)" at bounding box center [399, 187] width 66 height 8
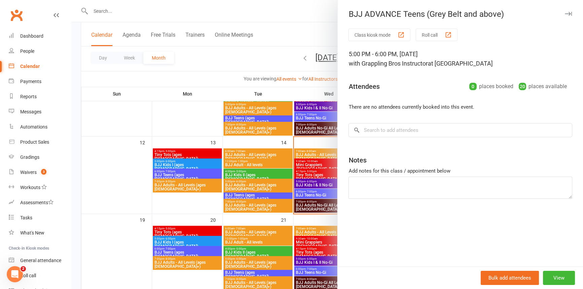
click at [565, 13] on icon "button" at bounding box center [568, 14] width 7 height 4
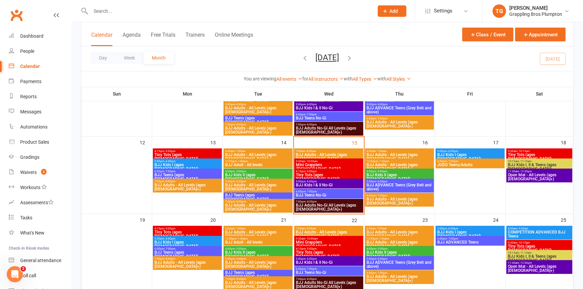
click at [387, 200] on span "BJJ Adults - All Levels (ages [DEMOGRAPHIC_DATA]+)" at bounding box center [399, 201] width 66 height 8
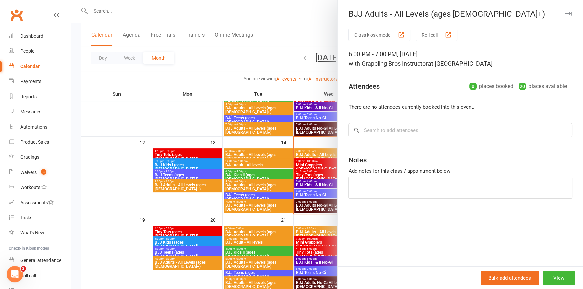
click at [565, 14] on icon "button" at bounding box center [568, 14] width 7 height 4
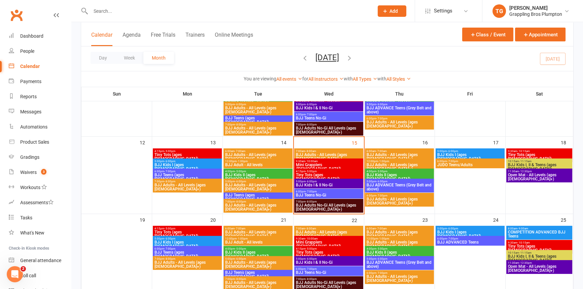
click at [451, 154] on span "BJJ Kids I (ages [DEMOGRAPHIC_DATA])" at bounding box center [470, 157] width 66 height 8
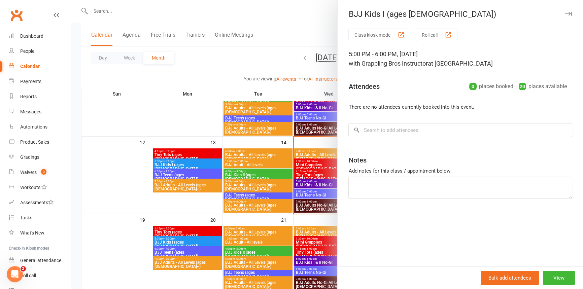
click at [564, 10] on button "button" at bounding box center [568, 14] width 8 height 8
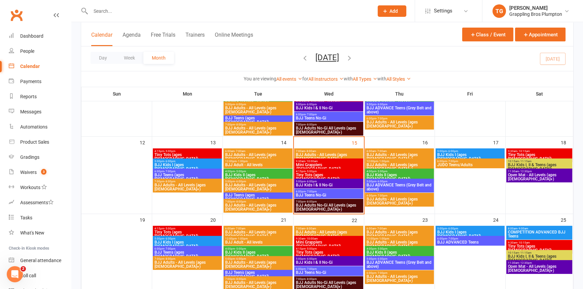
click at [447, 166] on span "JUDO Teens/Adults" at bounding box center [470, 165] width 66 height 4
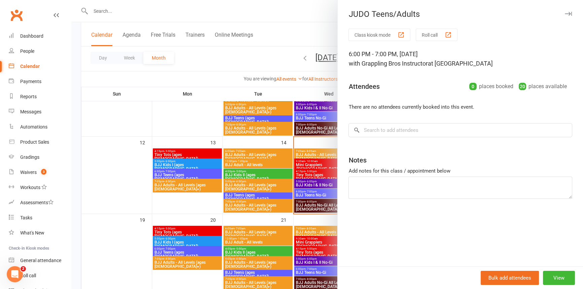
click at [564, 10] on button "button" at bounding box center [568, 14] width 8 height 8
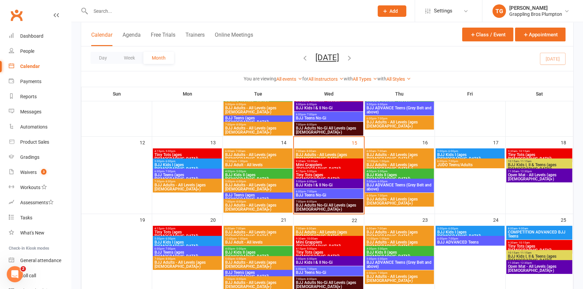
click at [520, 155] on span "Tiny Tots (ages [DEMOGRAPHIC_DATA])" at bounding box center [538, 157] width 63 height 8
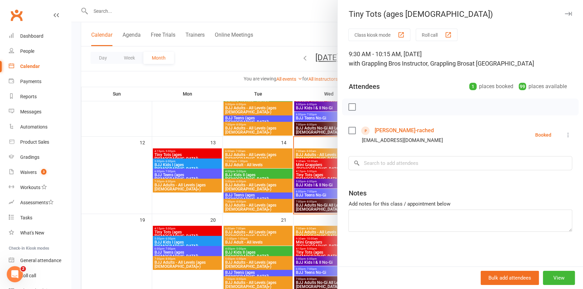
click at [565, 15] on icon "button" at bounding box center [568, 14] width 7 height 4
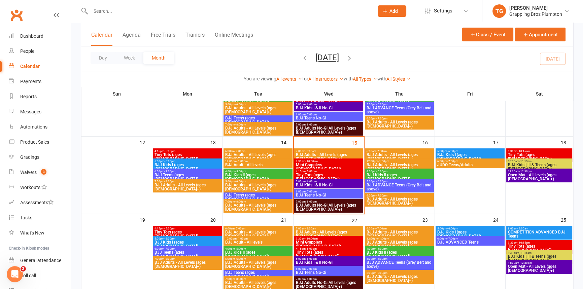
click at [525, 154] on span "Tiny Tots (ages [DEMOGRAPHIC_DATA])" at bounding box center [538, 157] width 63 height 8
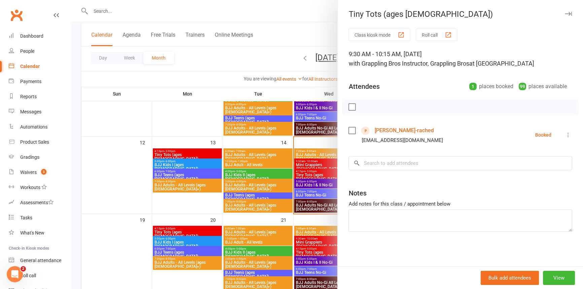
click at [564, 17] on button "button" at bounding box center [568, 14] width 8 height 8
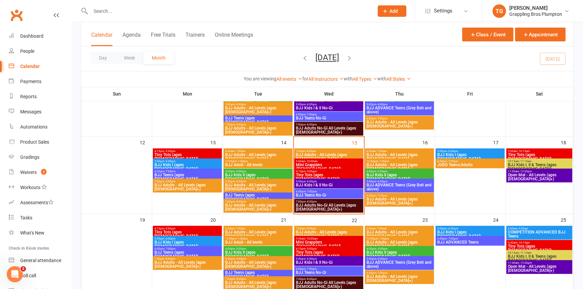
click at [523, 167] on span "BJJ Kids I, II & Teens (ages [DEMOGRAPHIC_DATA])" at bounding box center [538, 167] width 63 height 8
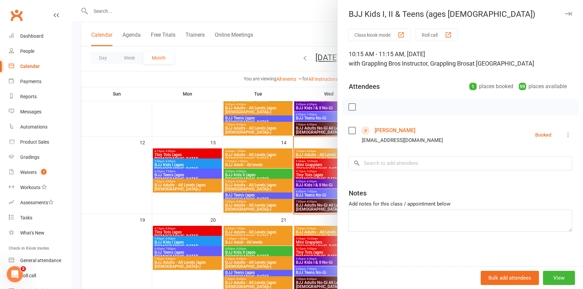
click at [565, 13] on icon "button" at bounding box center [568, 14] width 7 height 4
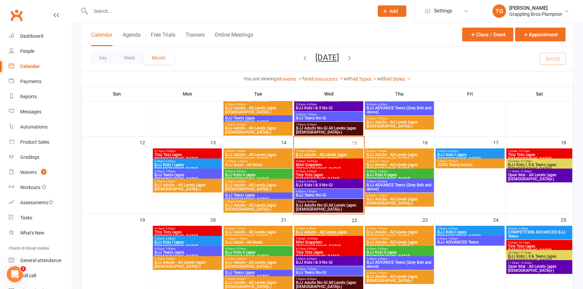
click at [514, 177] on div "11:30am - 12:30pm Open Mat - All Levels (ages [DEMOGRAPHIC_DATA]+)" at bounding box center [539, 176] width 66 height 14
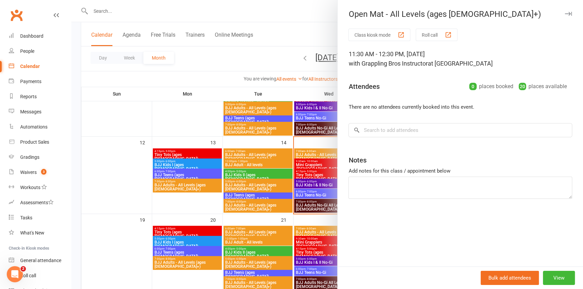
click at [565, 12] on icon "button" at bounding box center [568, 14] width 7 height 4
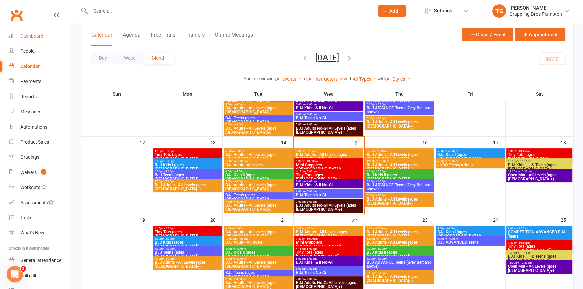
click at [37, 32] on link "Dashboard" at bounding box center [40, 36] width 62 height 15
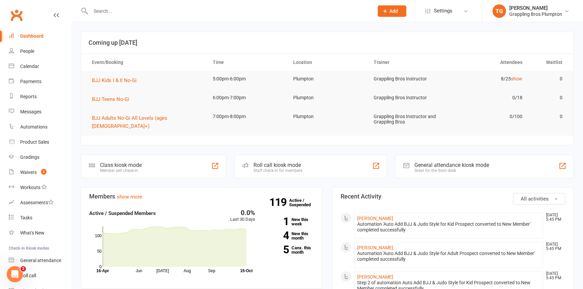
click at [112, 15] on input "text" at bounding box center [229, 10] width 280 height 9
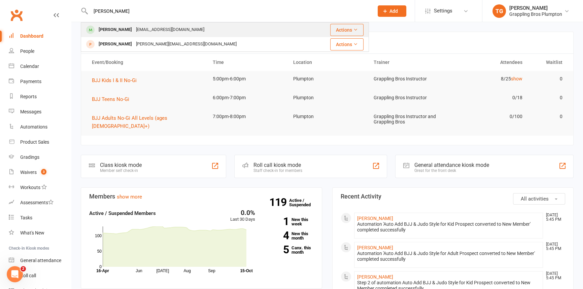
type input "[PERSON_NAME]"
click at [116, 28] on div "[PERSON_NAME]" at bounding box center [115, 30] width 37 height 10
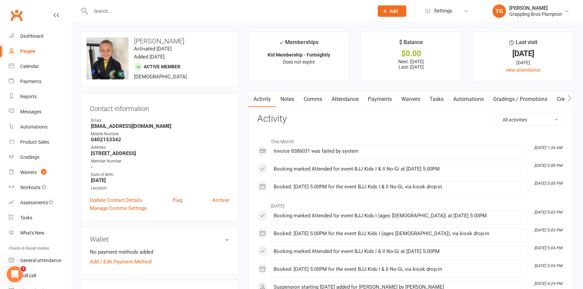
click at [376, 99] on link "Payments" at bounding box center [379, 99] width 33 height 15
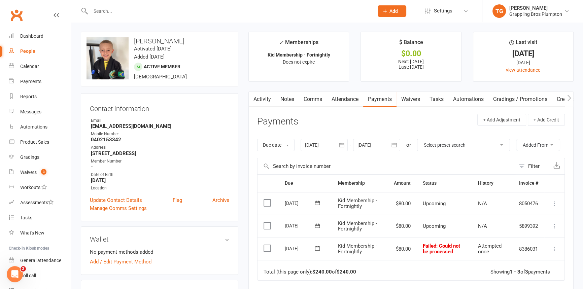
click at [338, 143] on button "button" at bounding box center [342, 145] width 12 height 12
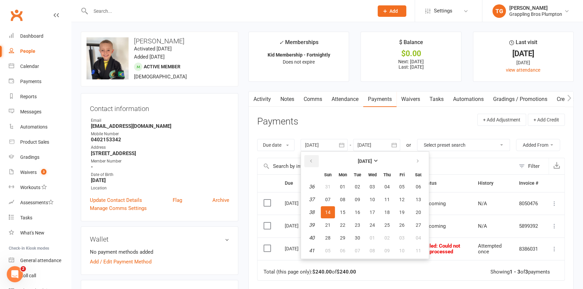
click at [313, 161] on icon "button" at bounding box center [311, 161] width 5 height 5
click at [401, 184] on span "01" at bounding box center [401, 186] width 5 height 5
type input "[DATE]"
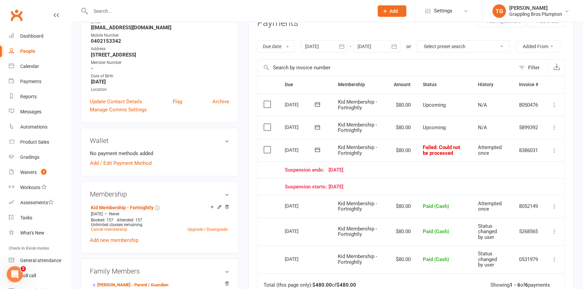
scroll to position [99, 0]
click at [552, 146] on icon at bounding box center [554, 149] width 7 height 7
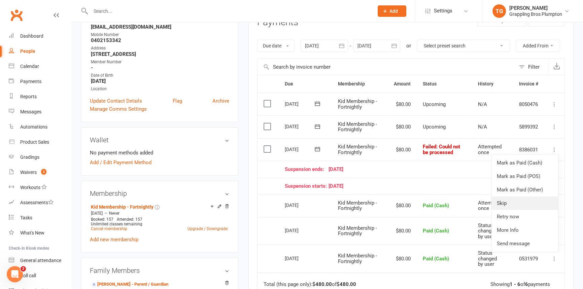
click at [502, 203] on link "Skip" at bounding box center [524, 203] width 67 height 13
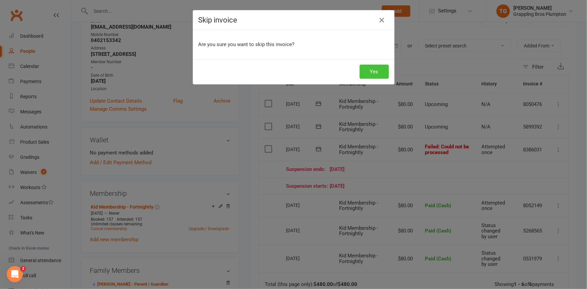
click at [366, 71] on button "Yes" at bounding box center [374, 72] width 29 height 14
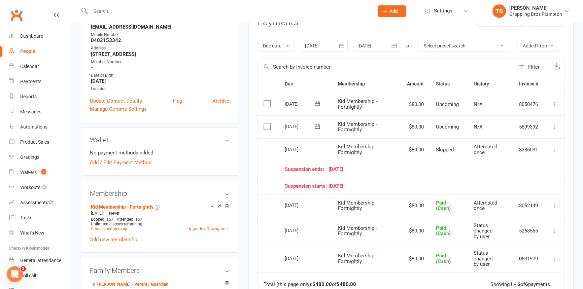
click at [319, 125] on icon at bounding box center [317, 126] width 7 height 7
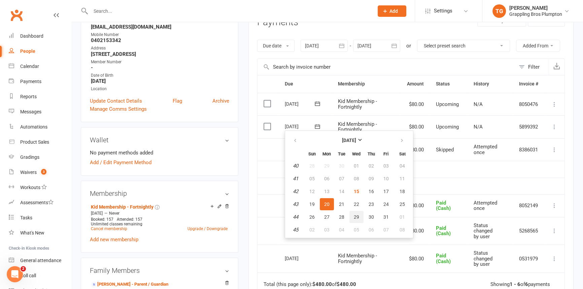
click at [356, 215] on span "29" at bounding box center [356, 216] width 5 height 5
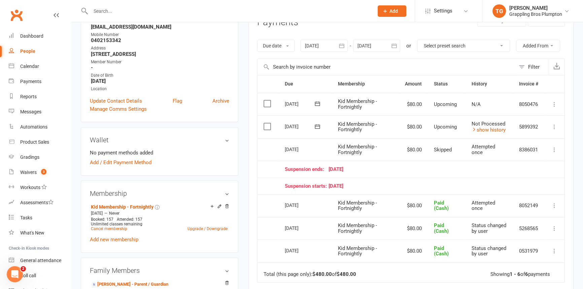
click at [317, 124] on icon at bounding box center [317, 126] width 5 height 4
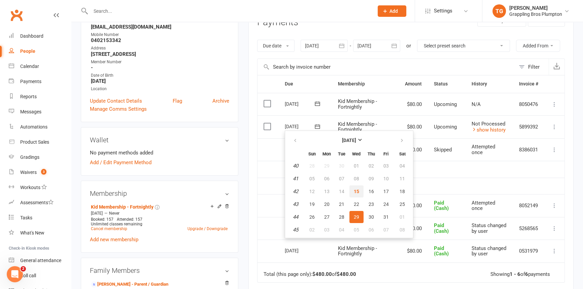
click at [356, 192] on span "15" at bounding box center [356, 191] width 5 height 5
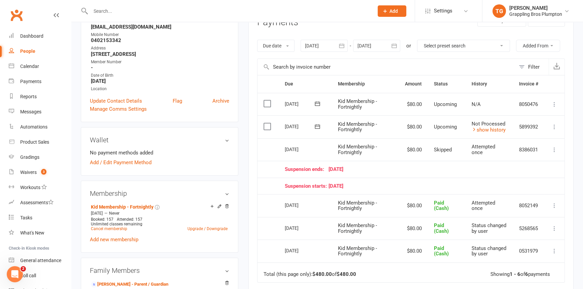
click at [555, 125] on icon at bounding box center [554, 127] width 7 height 7
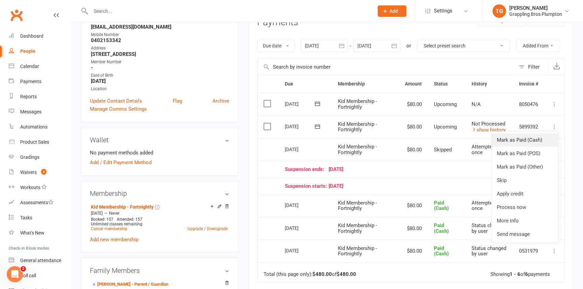
click at [514, 144] on link "Mark as Paid (Cash)" at bounding box center [524, 139] width 67 height 13
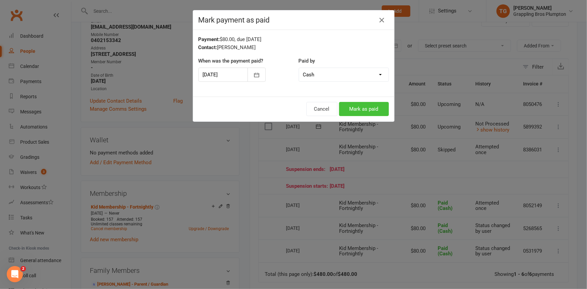
click at [351, 109] on button "Mark as paid" at bounding box center [364, 109] width 50 height 14
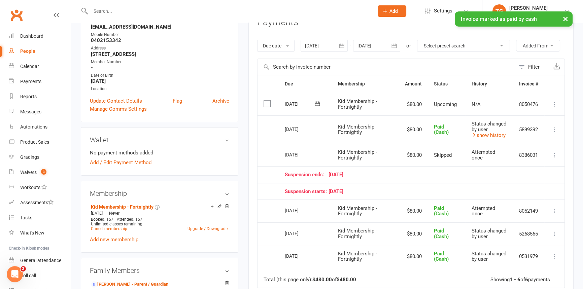
click at [318, 101] on icon at bounding box center [317, 103] width 5 height 4
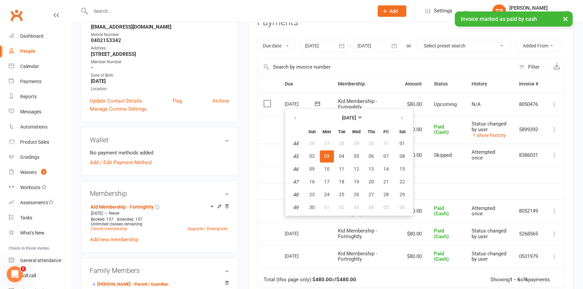
click at [325, 157] on span "03" at bounding box center [326, 155] width 5 height 5
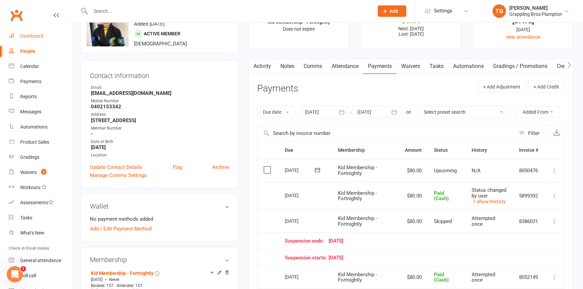
scroll to position [0, 0]
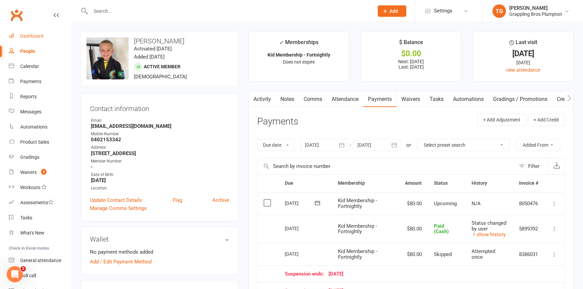
click at [26, 32] on link "Dashboard" at bounding box center [40, 36] width 62 height 15
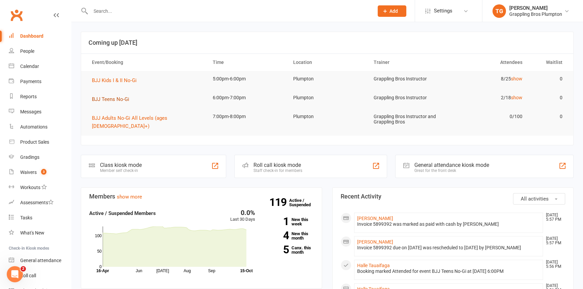
click at [98, 100] on span "BJJ Teens No-Gi" at bounding box center [110, 99] width 37 height 6
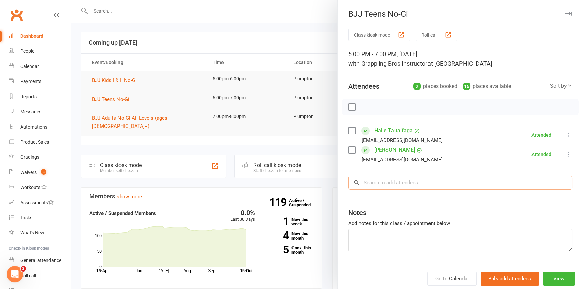
click at [388, 181] on input "search" at bounding box center [460, 183] width 224 height 14
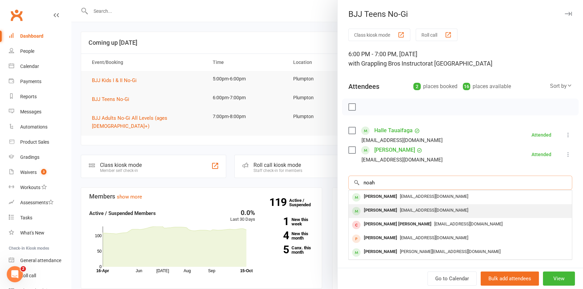
type input "noah"
click at [375, 209] on div "[PERSON_NAME]" at bounding box center [380, 211] width 39 height 10
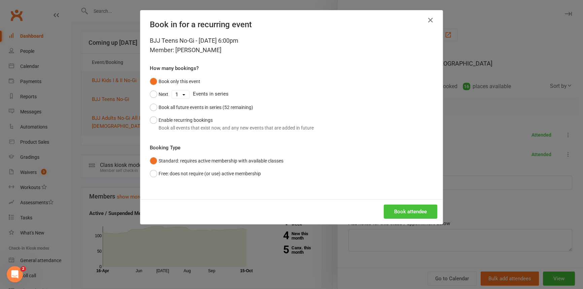
click at [400, 209] on button "Book attendee" at bounding box center [411, 212] width 54 height 14
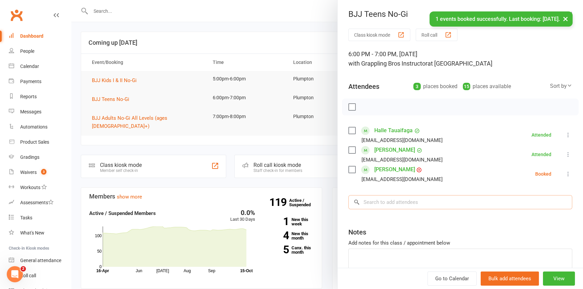
click at [370, 201] on input "search" at bounding box center [460, 202] width 224 height 14
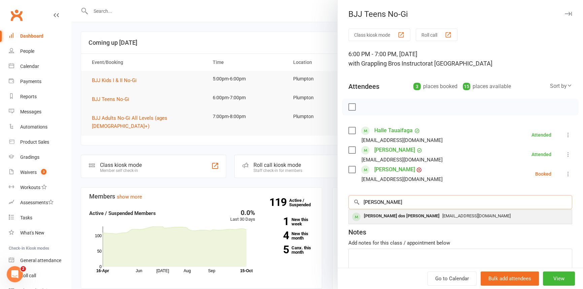
type input "[PERSON_NAME]"
click at [384, 214] on div "[PERSON_NAME] dos [PERSON_NAME]" at bounding box center [401, 216] width 81 height 10
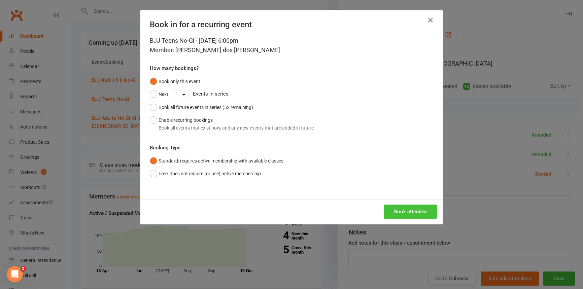
click at [411, 210] on button "Book attendee" at bounding box center [411, 212] width 54 height 14
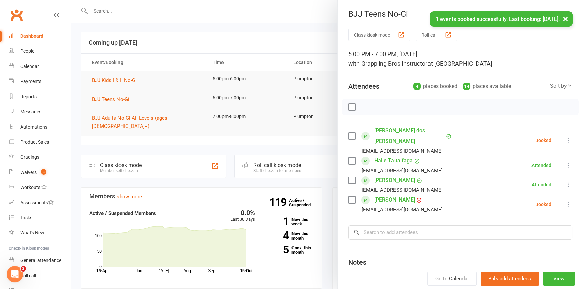
click at [565, 201] on icon at bounding box center [568, 204] width 7 height 7
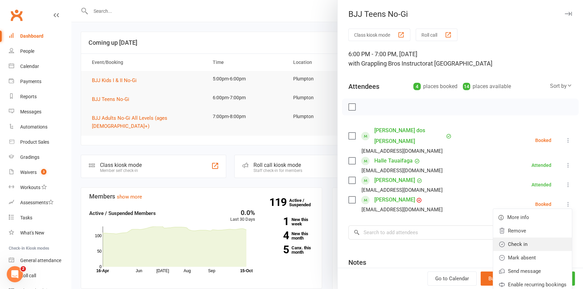
drag, startPoint x: 514, startPoint y: 231, endPoint x: 515, endPoint y: 227, distance: 3.9
click at [514, 238] on link "Check in" at bounding box center [532, 244] width 79 height 13
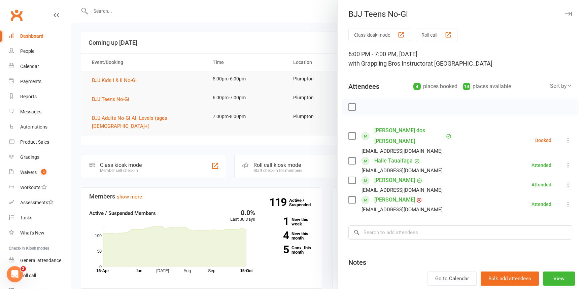
click at [565, 137] on icon at bounding box center [568, 140] width 7 height 7
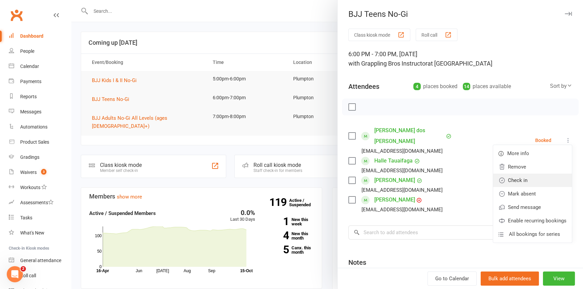
click at [513, 175] on link "Check in" at bounding box center [532, 180] width 79 height 13
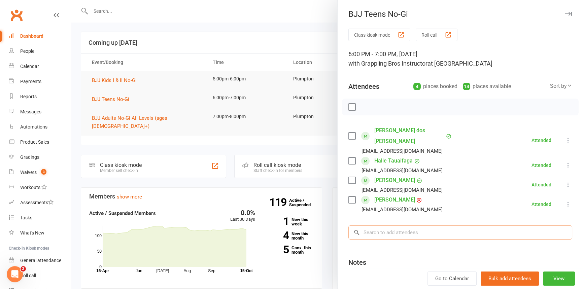
click at [375, 225] on input "search" at bounding box center [460, 232] width 224 height 14
click at [565, 14] on icon "button" at bounding box center [568, 14] width 7 height 4
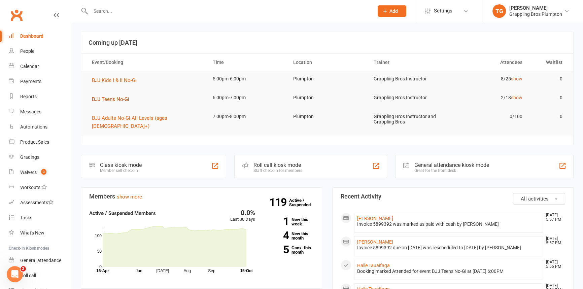
click at [104, 99] on span "BJJ Teens No-Gi" at bounding box center [110, 99] width 37 height 6
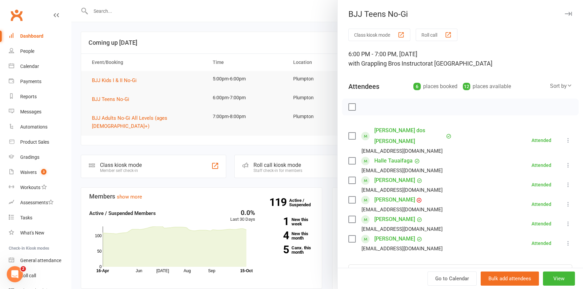
click at [565, 14] on icon "button" at bounding box center [568, 14] width 7 height 4
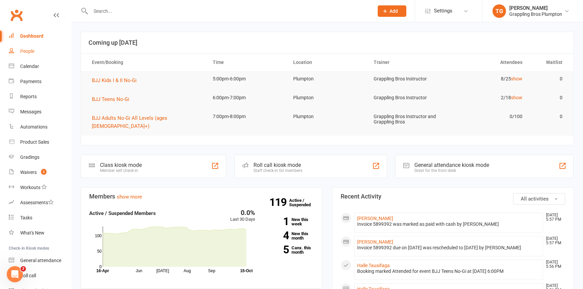
click at [28, 52] on div "People" at bounding box center [27, 50] width 14 height 5
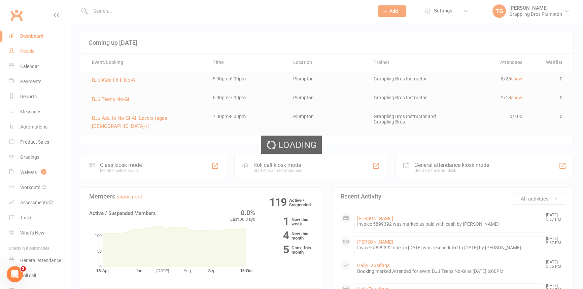
select select "100"
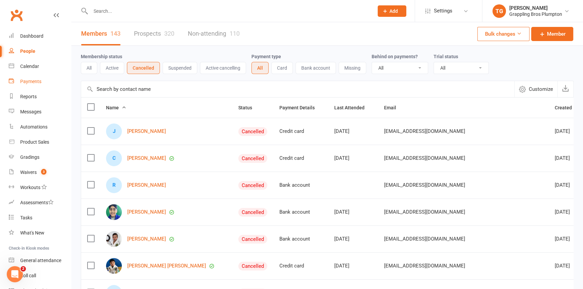
click at [31, 83] on div "Payments" at bounding box center [30, 81] width 21 height 5
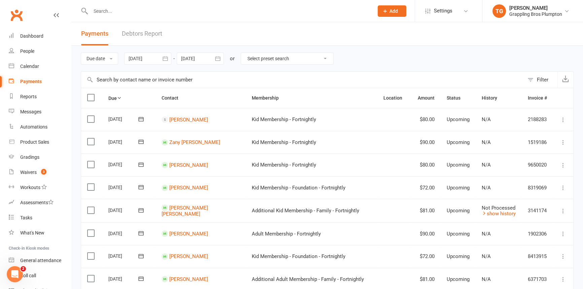
click at [142, 35] on link "Debtors Report" at bounding box center [142, 33] width 40 height 23
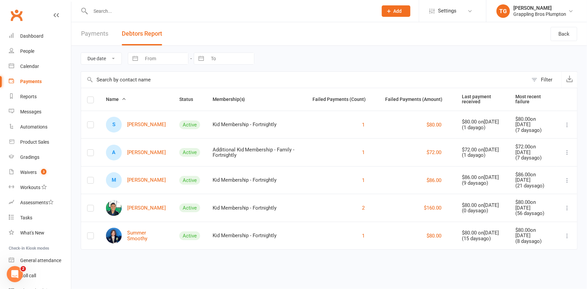
click at [84, 30] on link "Payments" at bounding box center [94, 33] width 27 height 23
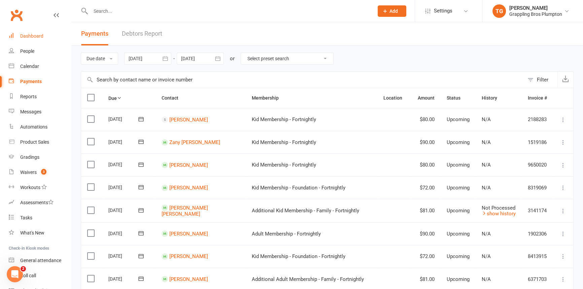
click at [31, 38] on div "Dashboard" at bounding box center [31, 35] width 23 height 5
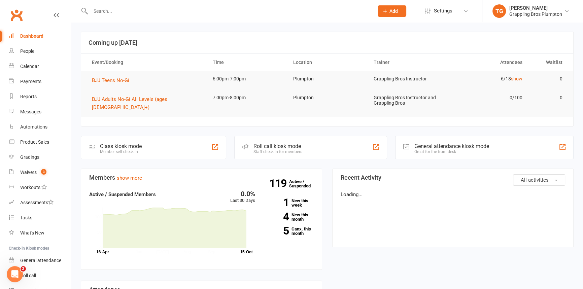
click at [99, 9] on input "text" at bounding box center [229, 10] width 280 height 9
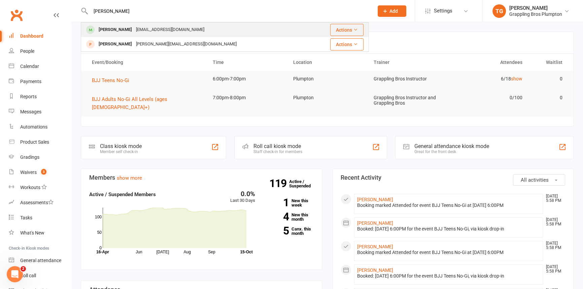
type input "[PERSON_NAME]"
click at [104, 27] on div "[PERSON_NAME]" at bounding box center [115, 30] width 37 height 10
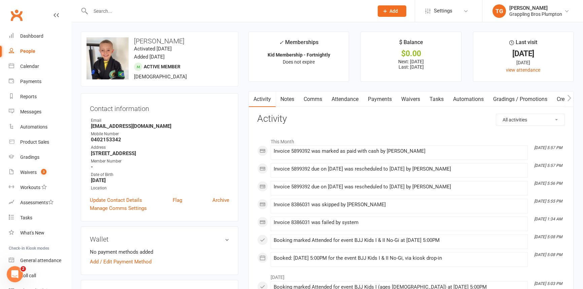
click at [378, 96] on link "Payments" at bounding box center [379, 99] width 33 height 15
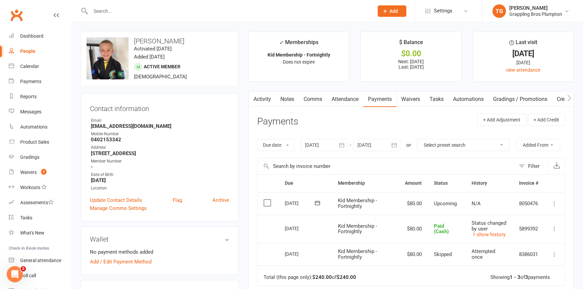
click at [337, 143] on button "button" at bounding box center [342, 145] width 12 height 12
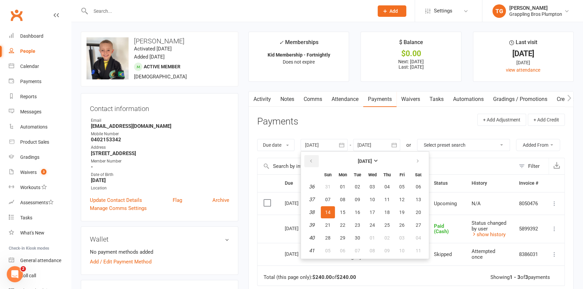
click at [311, 161] on icon "button" at bounding box center [311, 161] width 5 height 5
click at [400, 186] on span "01" at bounding box center [401, 186] width 5 height 5
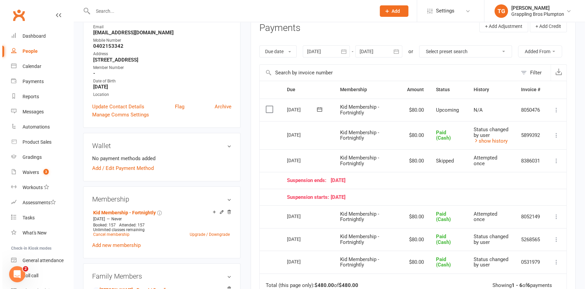
scroll to position [114, 0]
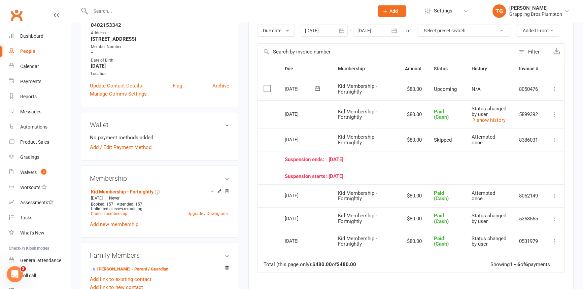
click at [555, 194] on icon at bounding box center [554, 195] width 7 height 7
click at [505, 235] on link "More Info" at bounding box center [524, 235] width 67 height 13
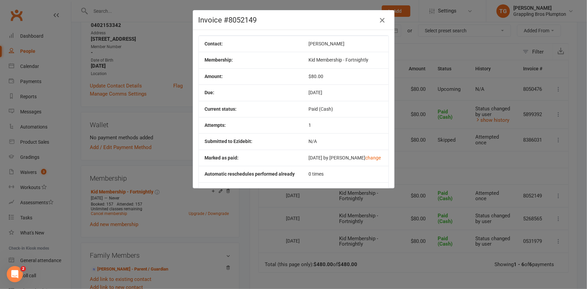
click at [381, 23] on icon "button" at bounding box center [382, 20] width 8 height 8
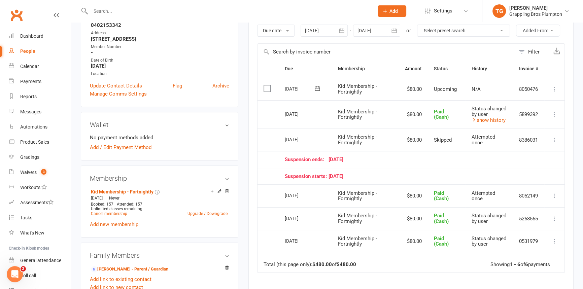
click at [556, 217] on icon at bounding box center [554, 218] width 7 height 7
click at [510, 256] on link "More Info" at bounding box center [524, 258] width 67 height 13
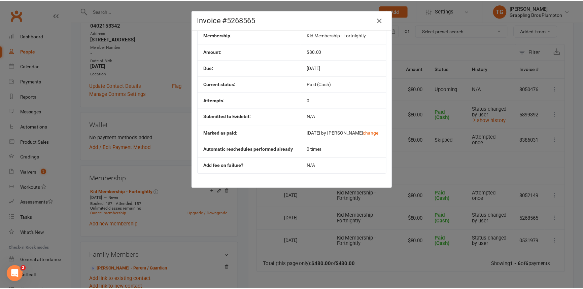
scroll to position [0, 0]
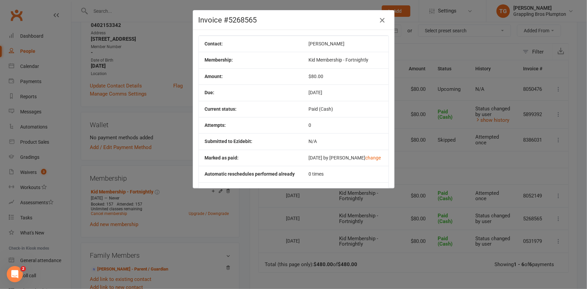
click at [379, 20] on icon "button" at bounding box center [382, 20] width 8 height 8
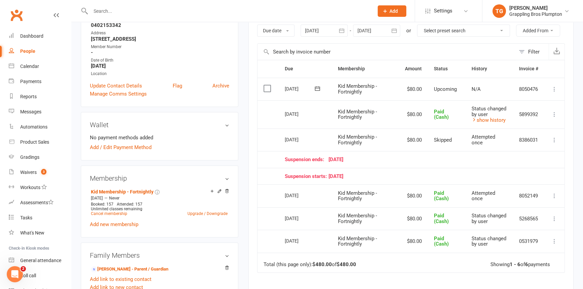
click at [554, 240] on icon at bounding box center [554, 241] width 7 height 7
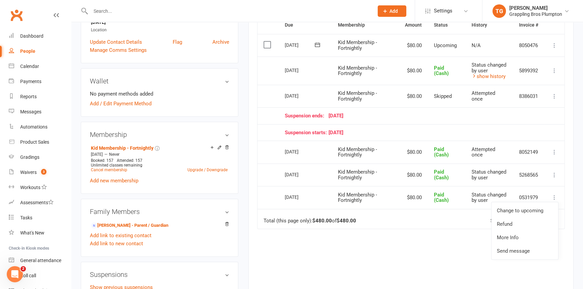
scroll to position [161, 0]
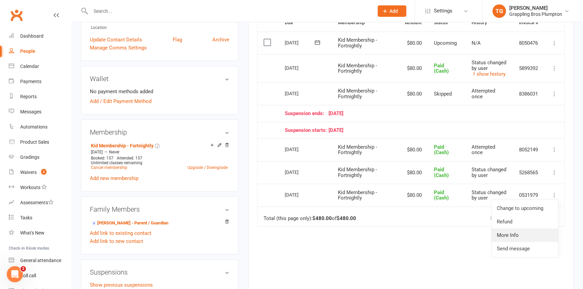
click at [506, 231] on link "More Info" at bounding box center [524, 235] width 67 height 13
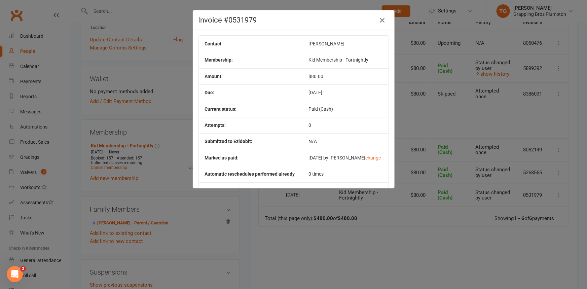
click at [380, 20] on icon "button" at bounding box center [382, 20] width 8 height 8
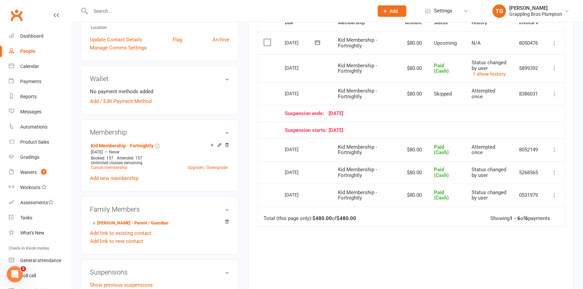
click at [555, 169] on icon at bounding box center [554, 172] width 7 height 7
click at [515, 209] on link "More Info" at bounding box center [524, 212] width 67 height 13
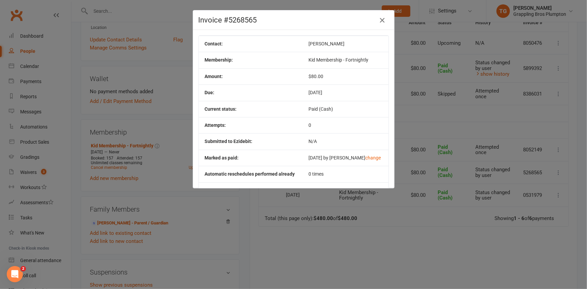
click at [381, 21] on icon "button" at bounding box center [382, 20] width 8 height 8
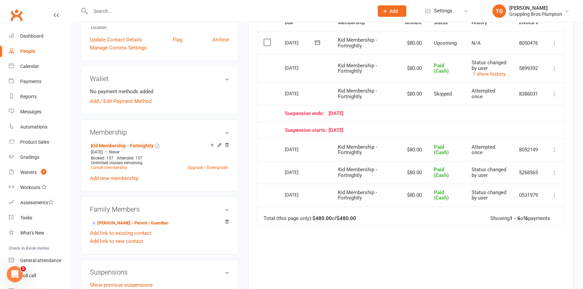
click at [554, 192] on icon at bounding box center [554, 195] width 7 height 7
click at [508, 232] on link "More Info" at bounding box center [524, 235] width 67 height 13
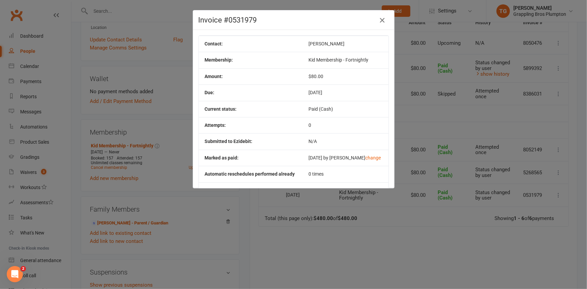
click at [379, 20] on icon "button" at bounding box center [382, 20] width 8 height 8
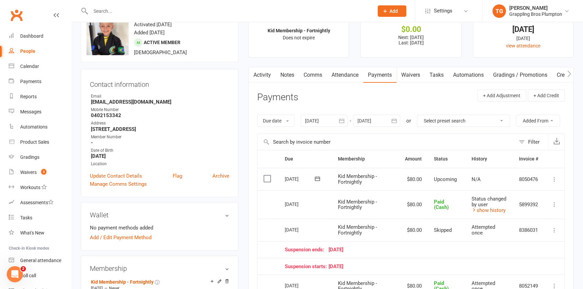
scroll to position [23, 0]
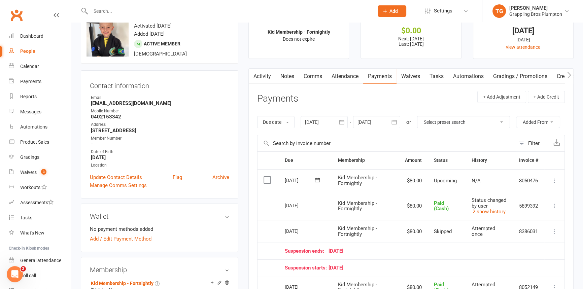
click at [347, 122] on button "button" at bounding box center [342, 122] width 12 height 12
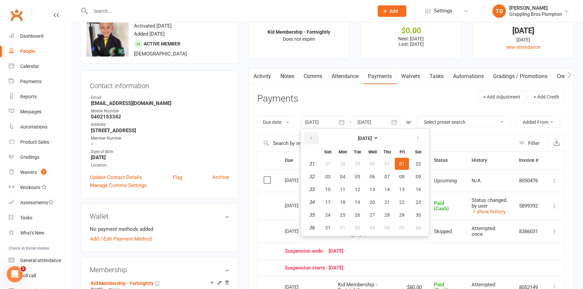
click at [309, 136] on icon "button" at bounding box center [311, 138] width 5 height 5
click at [332, 161] on button "01" at bounding box center [328, 164] width 14 height 12
type input "[DATE]"
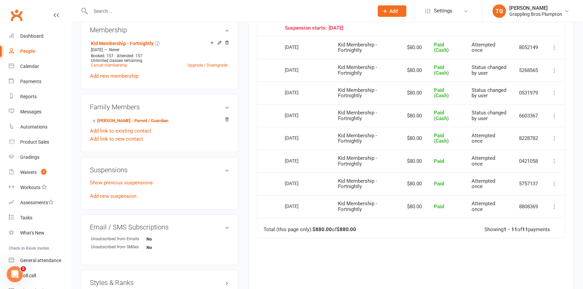
scroll to position [298, 0]
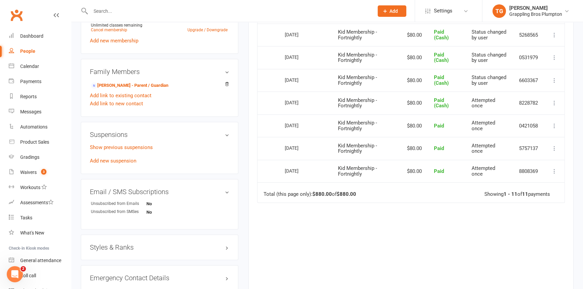
click at [553, 100] on icon at bounding box center [554, 103] width 7 height 7
click at [515, 139] on link "More Info" at bounding box center [524, 142] width 67 height 13
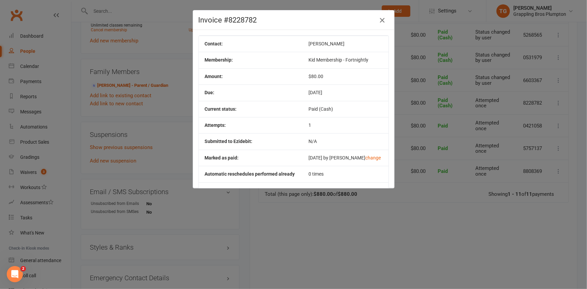
click at [384, 20] on button "button" at bounding box center [382, 20] width 11 height 11
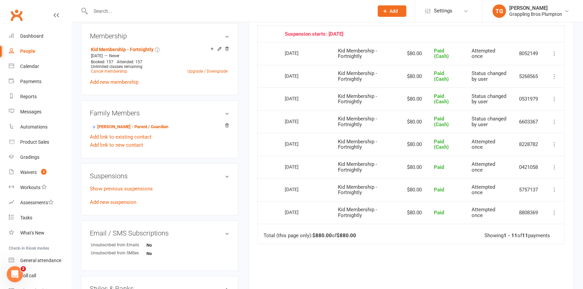
scroll to position [245, 0]
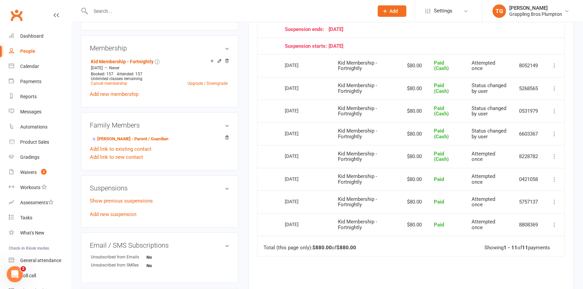
click at [554, 154] on icon at bounding box center [554, 156] width 7 height 7
click at [508, 192] on link "More Info" at bounding box center [524, 196] width 67 height 13
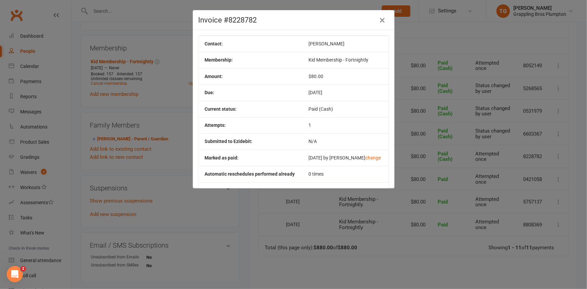
click at [382, 21] on icon "button" at bounding box center [382, 20] width 8 height 8
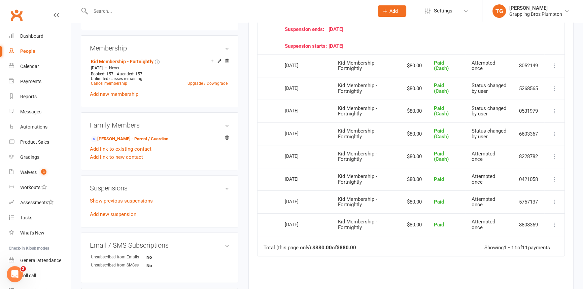
click at [554, 131] on icon at bounding box center [554, 134] width 7 height 7
click at [511, 172] on link "More Info" at bounding box center [524, 173] width 67 height 13
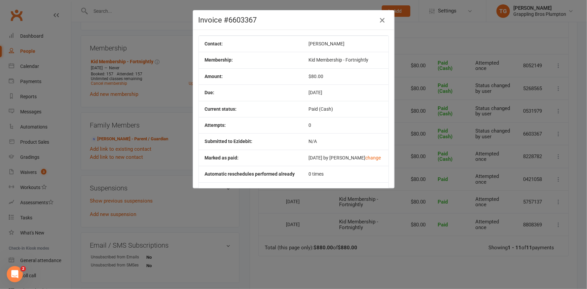
click at [381, 20] on icon "button" at bounding box center [382, 20] width 8 height 8
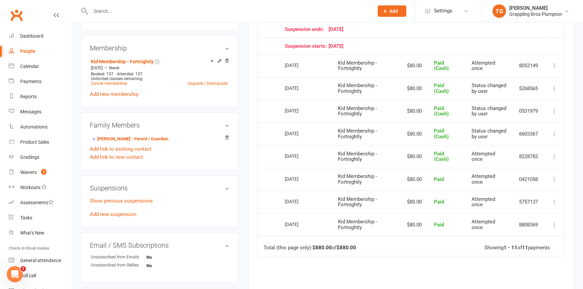
click at [554, 153] on icon at bounding box center [554, 156] width 7 height 7
click at [511, 193] on link "More Info" at bounding box center [524, 196] width 67 height 13
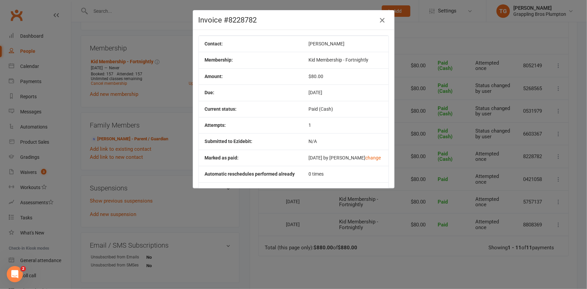
click at [379, 22] on icon "button" at bounding box center [382, 20] width 8 height 8
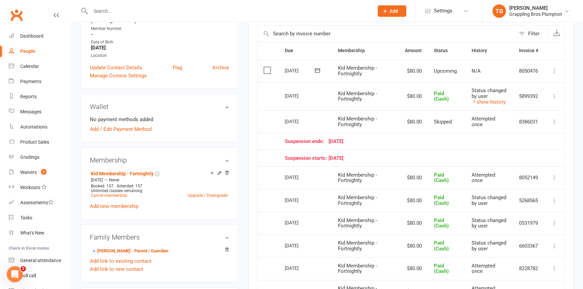
scroll to position [61, 0]
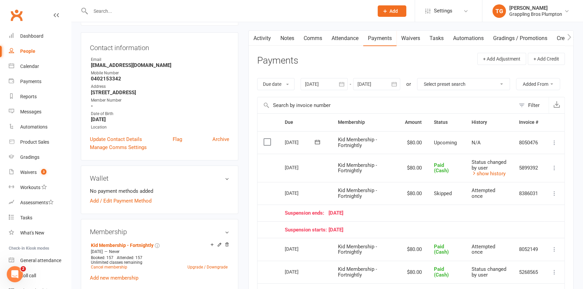
click at [554, 246] on icon at bounding box center [554, 249] width 7 height 7
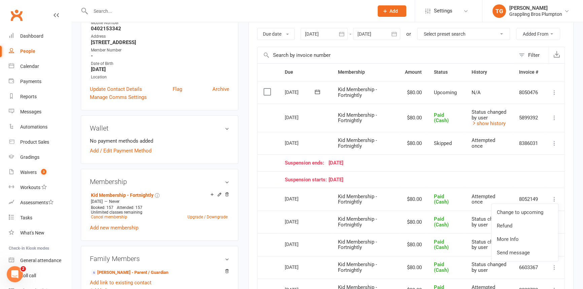
scroll to position [114, 0]
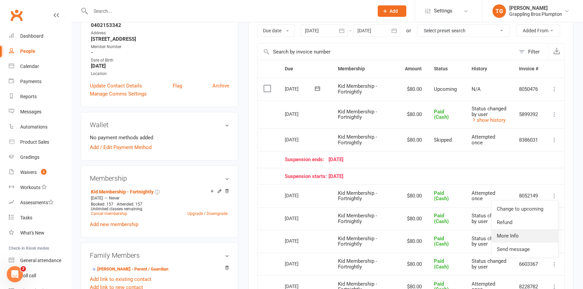
click at [507, 237] on link "More Info" at bounding box center [524, 235] width 67 height 13
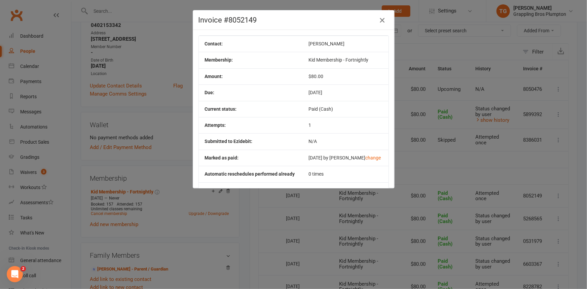
click at [378, 20] on icon "button" at bounding box center [382, 20] width 8 height 8
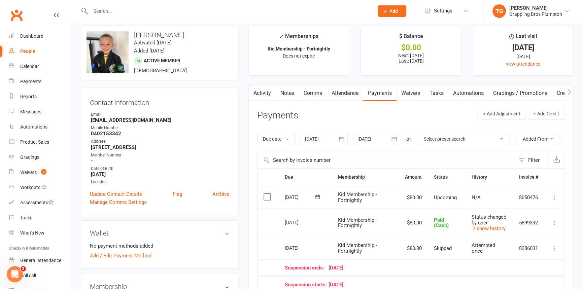
scroll to position [7, 0]
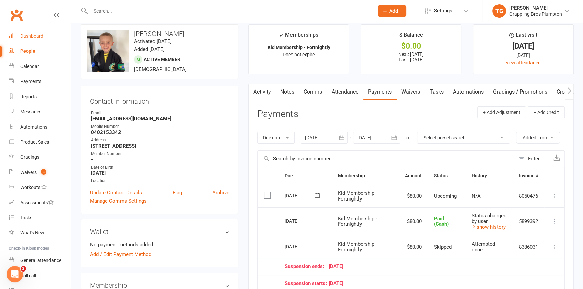
click at [26, 35] on div "Dashboard" at bounding box center [31, 35] width 23 height 5
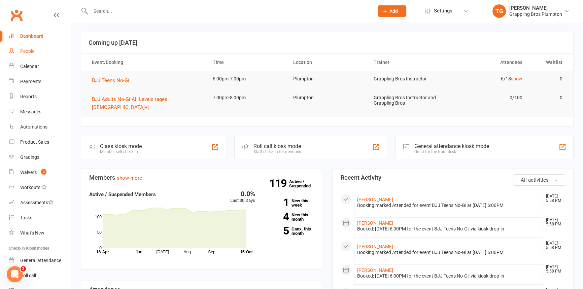
click at [28, 53] on div "People" at bounding box center [27, 50] width 14 height 5
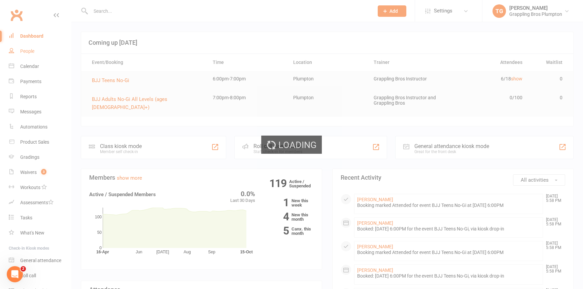
select select "100"
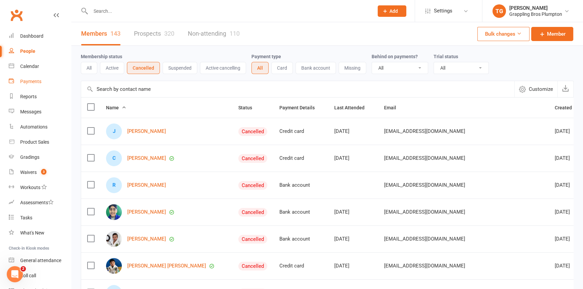
click at [30, 82] on div "Payments" at bounding box center [30, 81] width 21 height 5
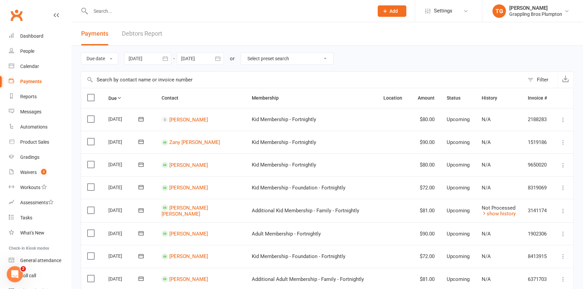
click at [167, 61] on icon "button" at bounding box center [165, 58] width 7 height 7
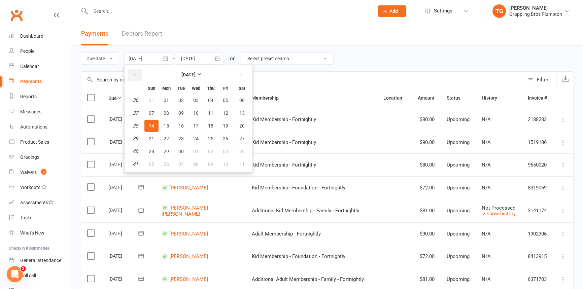
click at [140, 77] on button "button" at bounding box center [135, 75] width 14 height 12
click at [239, 74] on icon "button" at bounding box center [241, 74] width 5 height 5
click at [194, 126] on span "15" at bounding box center [195, 125] width 5 height 5
type input "[DATE]"
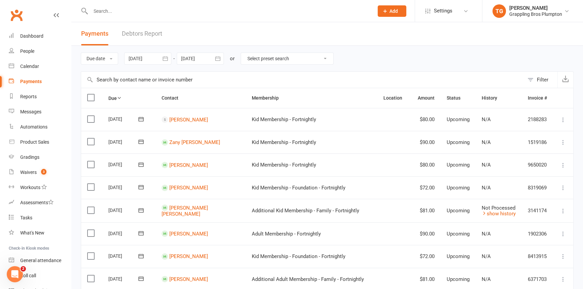
drag, startPoint x: 220, startPoint y: 56, endPoint x: 215, endPoint y: 63, distance: 8.7
click at [220, 56] on icon "button" at bounding box center [217, 58] width 7 height 7
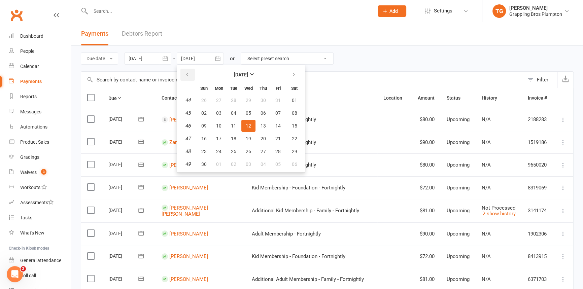
click at [189, 77] on button "button" at bounding box center [187, 75] width 14 height 12
click at [249, 127] on span "15" at bounding box center [248, 125] width 5 height 5
type input "[DATE]"
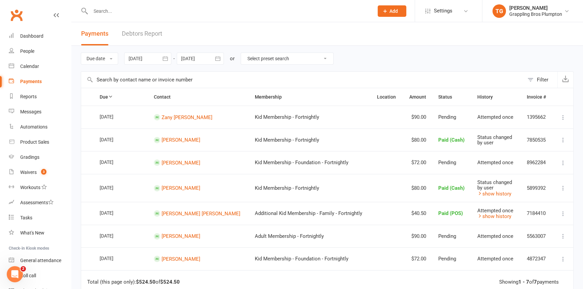
click at [163, 59] on icon "button" at bounding box center [165, 58] width 7 height 7
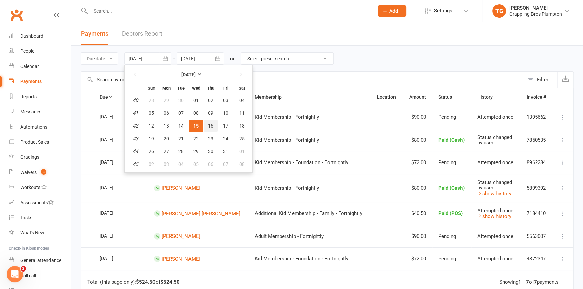
click at [215, 125] on button "16" at bounding box center [211, 126] width 14 height 12
type input "[DATE]"
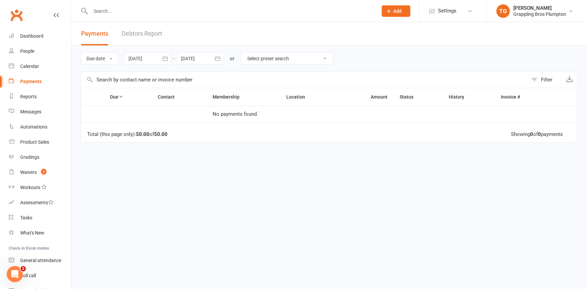
click at [221, 57] on icon "button" at bounding box center [217, 58] width 7 height 7
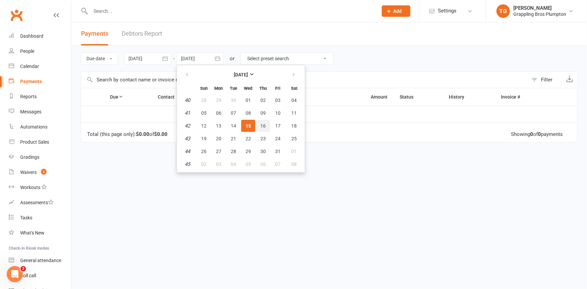
click at [261, 128] on span "16" at bounding box center [262, 125] width 5 height 5
type input "[DATE]"
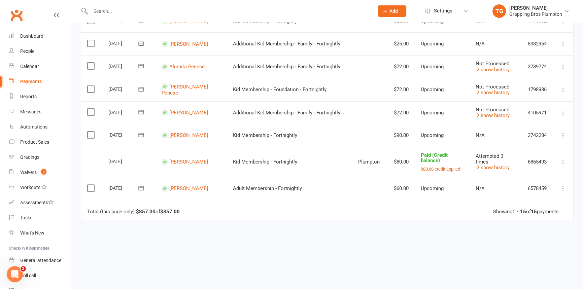
scroll to position [260, 0]
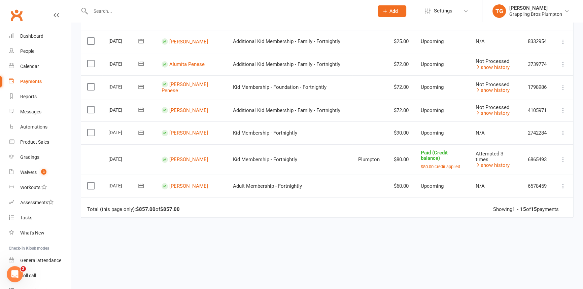
click at [562, 156] on icon at bounding box center [563, 159] width 7 height 7
drag, startPoint x: 544, startPoint y: 171, endPoint x: 318, endPoint y: 28, distance: 267.1
click at [544, 171] on link "Change to upcoming" at bounding box center [533, 172] width 67 height 13
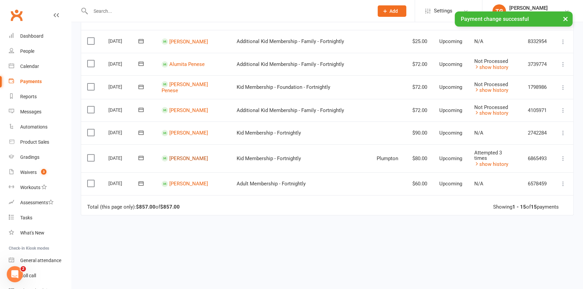
click at [189, 155] on link "[PERSON_NAME]" at bounding box center [188, 158] width 39 height 6
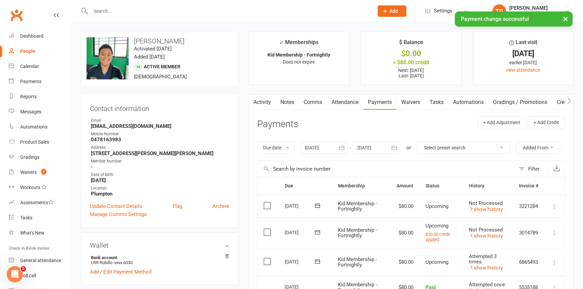
click at [381, 98] on link "Payments" at bounding box center [379, 102] width 33 height 15
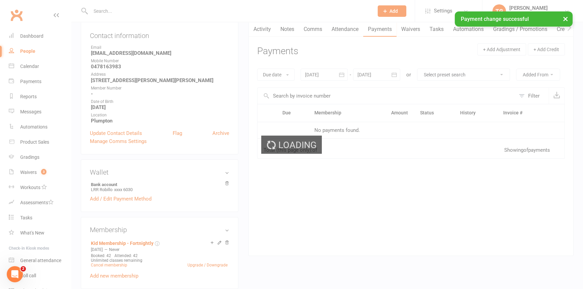
scroll to position [76, 0]
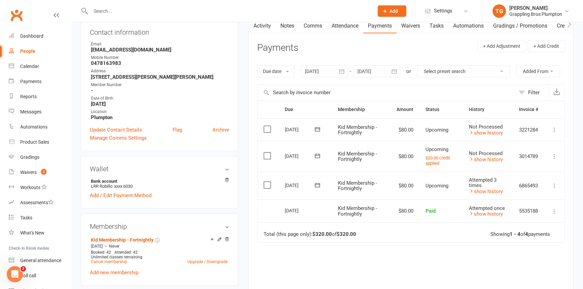
click at [345, 68] on icon "button" at bounding box center [341, 71] width 7 height 7
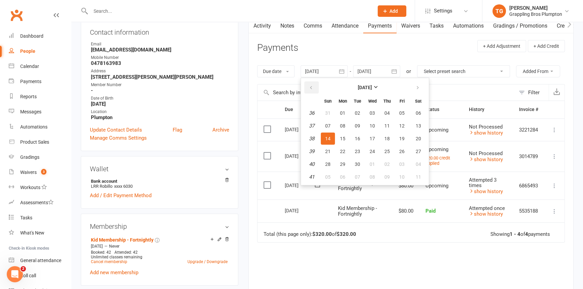
click at [315, 89] on button "button" at bounding box center [311, 87] width 14 height 12
click at [314, 89] on button "button" at bounding box center [311, 87] width 14 height 12
click at [357, 110] on span "01" at bounding box center [357, 112] width 5 height 5
type input "[DATE]"
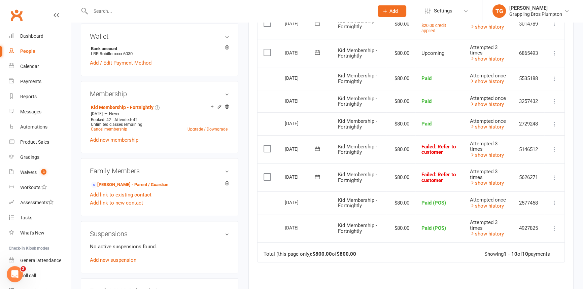
scroll to position [214, 0]
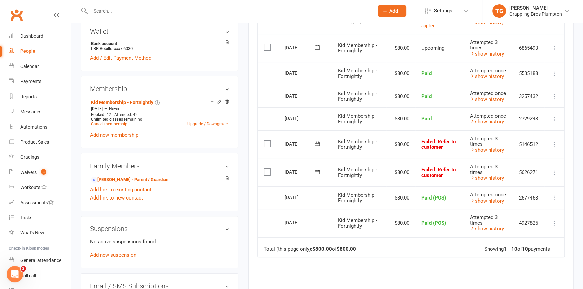
click at [555, 171] on icon at bounding box center [554, 172] width 7 height 7
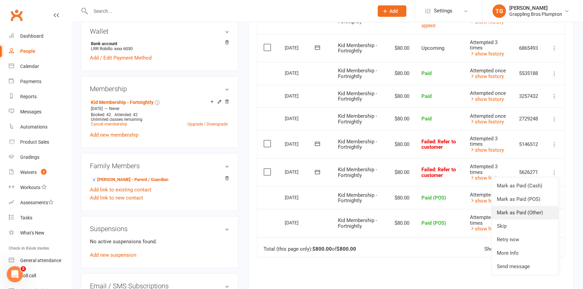
click at [507, 209] on link "Mark as Paid (Other)" at bounding box center [524, 212] width 67 height 13
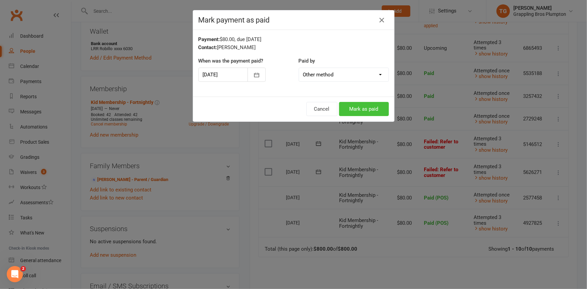
click at [364, 107] on button "Mark as paid" at bounding box center [364, 109] width 50 height 14
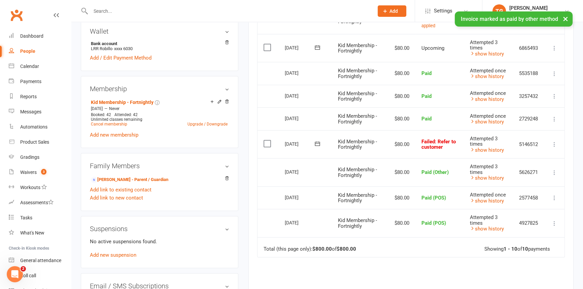
click at [555, 141] on icon at bounding box center [554, 144] width 7 height 7
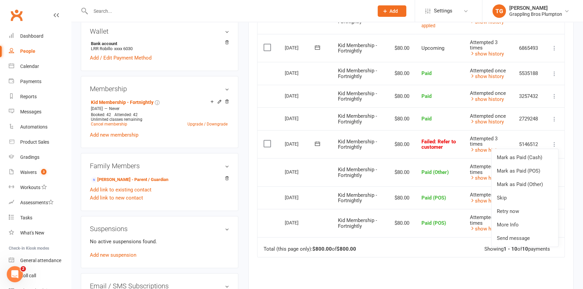
drag, startPoint x: 456, startPoint y: 268, endPoint x: 453, endPoint y: 261, distance: 6.8
click at [455, 267] on div "Due Contact Membership Amount Status History Invoice # Select this [DATE] [PERS…" at bounding box center [411, 153] width 308 height 381
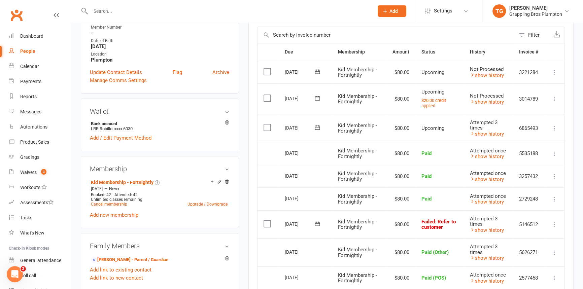
scroll to position [92, 0]
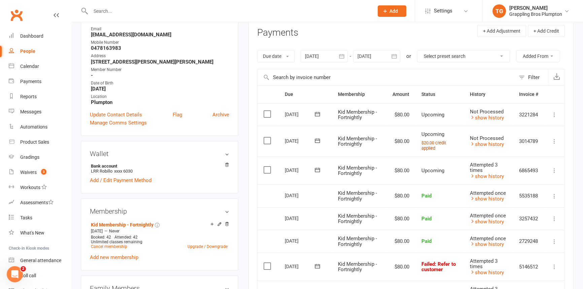
click at [432, 141] on small "$20.00 credit applied" at bounding box center [433, 145] width 25 height 11
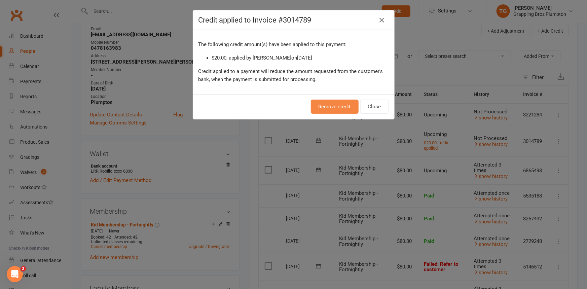
click at [332, 104] on button "Remove credit" at bounding box center [335, 107] width 48 height 14
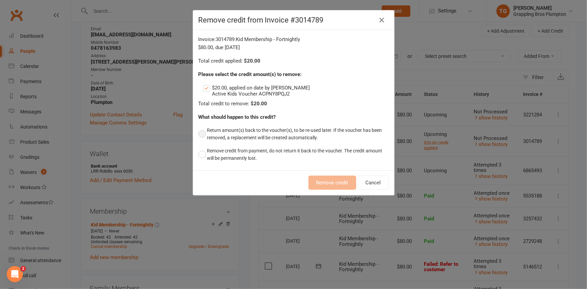
click at [201, 134] on button "Return amount(s) back to the voucher(s), to be re-used later. If the voucher ha…" at bounding box center [294, 134] width 190 height 21
click at [335, 185] on button "Remove credit" at bounding box center [333, 183] width 48 height 14
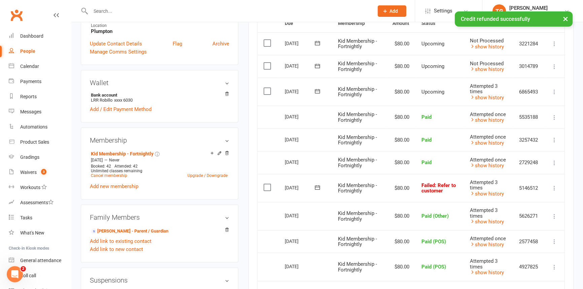
scroll to position [168, 0]
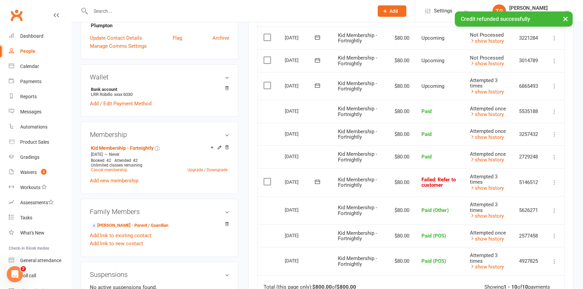
click at [552, 180] on icon at bounding box center [554, 182] width 7 height 7
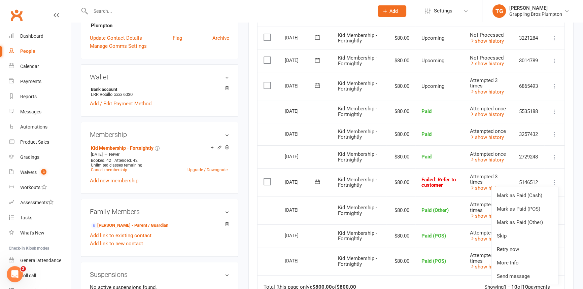
click at [555, 179] on icon at bounding box center [554, 182] width 7 height 7
click at [556, 179] on icon at bounding box center [554, 182] width 7 height 7
click at [485, 91] on link "show history" at bounding box center [487, 92] width 34 height 6
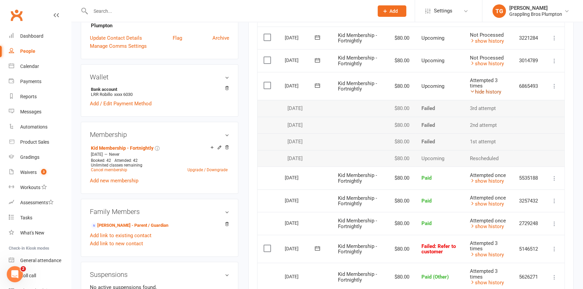
click at [485, 91] on link "hide history" at bounding box center [485, 92] width 31 height 6
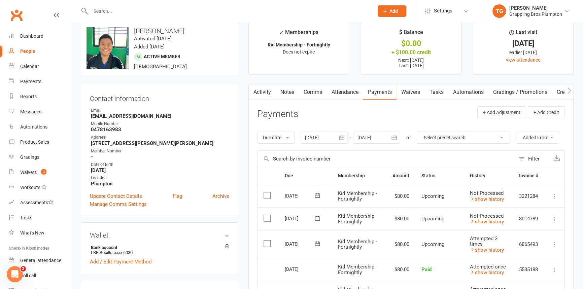
scroll to position [0, 0]
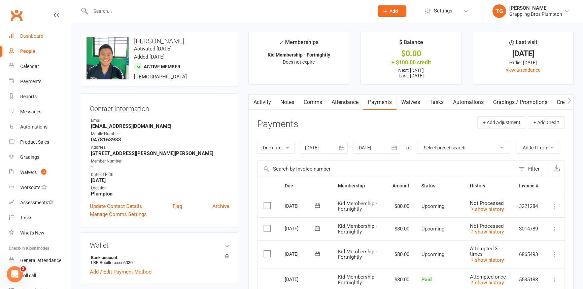
click at [32, 35] on div "Dashboard" at bounding box center [31, 35] width 23 height 5
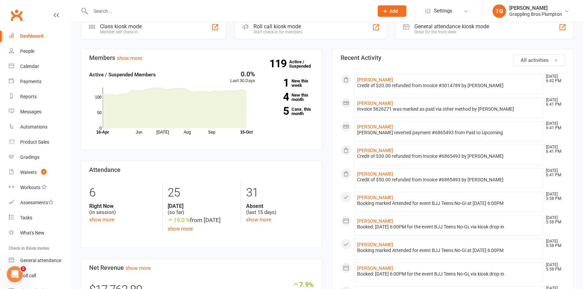
scroll to position [130, 0]
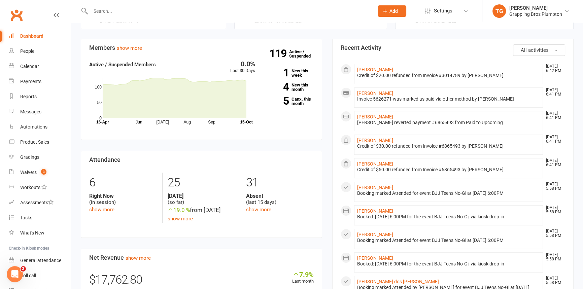
click at [367, 73] on div "Credit of $20.00 refunded from Invoice #3014789 by [PERSON_NAME]" at bounding box center [448, 76] width 183 height 6
click at [369, 67] on link "[PERSON_NAME]" at bounding box center [375, 69] width 36 height 5
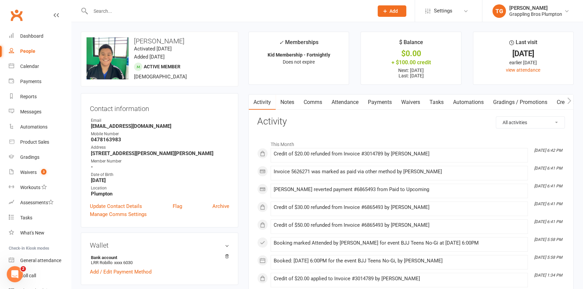
click at [388, 101] on link "Payments" at bounding box center [379, 102] width 33 height 15
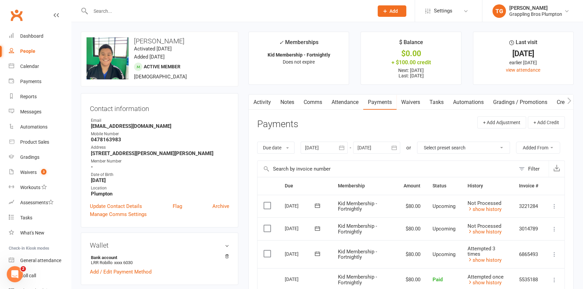
click at [564, 101] on link "Credit balance" at bounding box center [573, 102] width 43 height 15
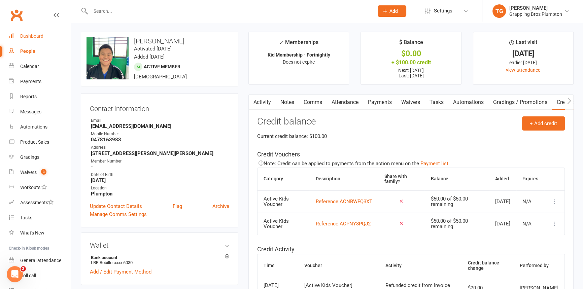
click at [36, 36] on div "Dashboard" at bounding box center [31, 35] width 23 height 5
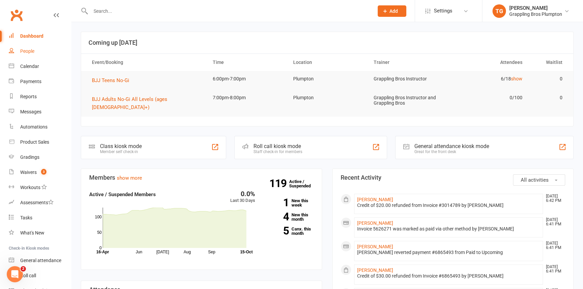
click at [32, 52] on div "People" at bounding box center [27, 50] width 14 height 5
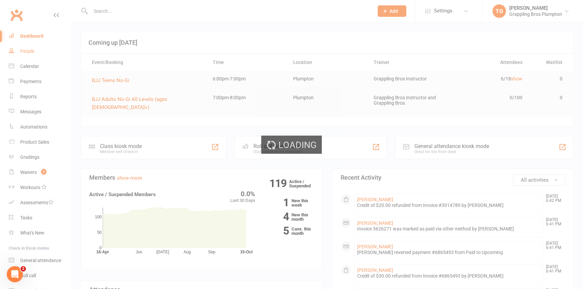
select select "100"
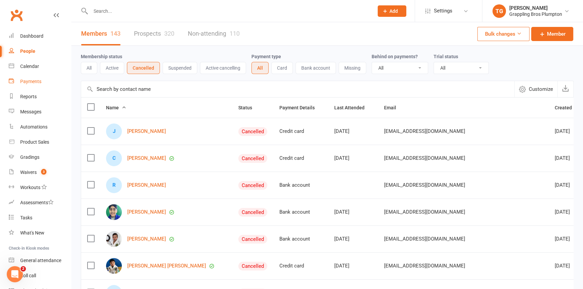
click at [30, 80] on div "Payments" at bounding box center [30, 81] width 21 height 5
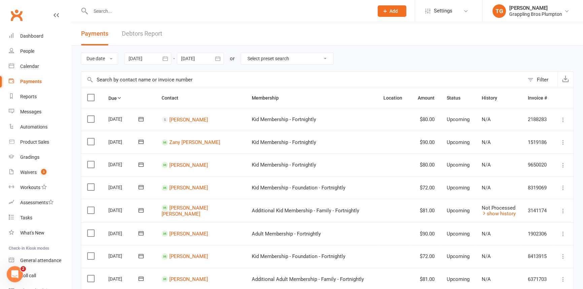
click at [140, 31] on link "Debtors Report" at bounding box center [142, 33] width 40 height 23
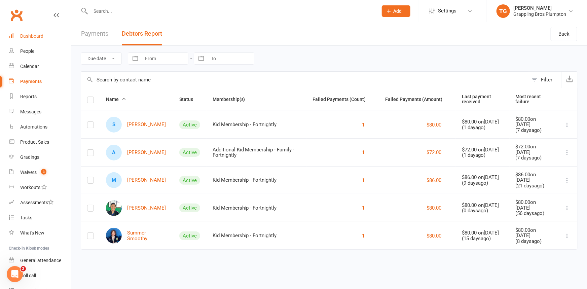
click at [27, 34] on div "Dashboard" at bounding box center [31, 35] width 23 height 5
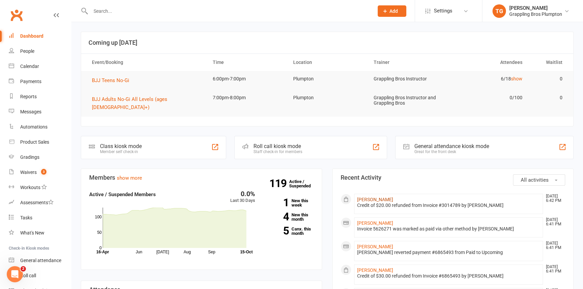
click at [370, 197] on link "[PERSON_NAME]" at bounding box center [375, 199] width 36 height 5
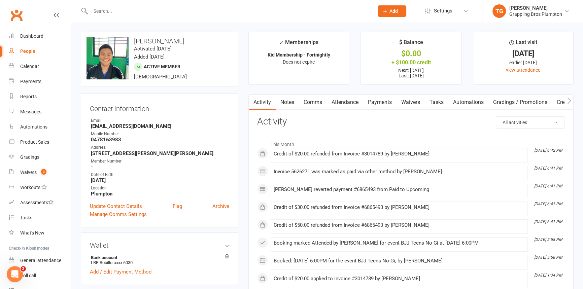
click at [378, 99] on link "Payments" at bounding box center [379, 102] width 33 height 15
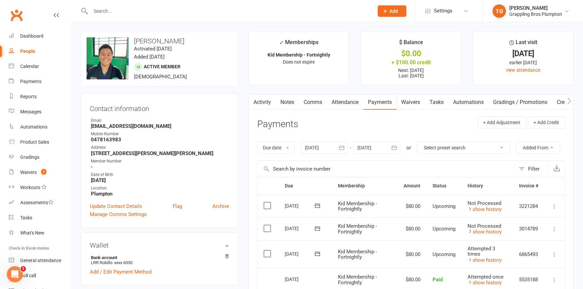
click at [553, 228] on icon at bounding box center [554, 229] width 7 height 7
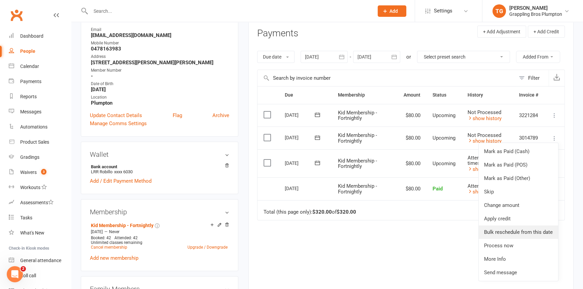
scroll to position [92, 0]
click at [500, 203] on link "Change amount" at bounding box center [518, 204] width 79 height 13
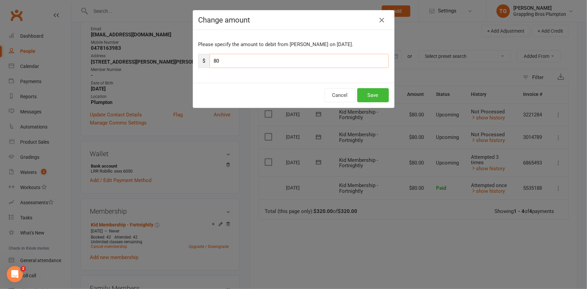
drag, startPoint x: 225, startPoint y: 57, endPoint x: 197, endPoint y: 61, distance: 28.9
click at [199, 61] on div "$ 80" at bounding box center [294, 61] width 190 height 14
type input "140"
click at [377, 98] on button "Save" at bounding box center [373, 95] width 32 height 14
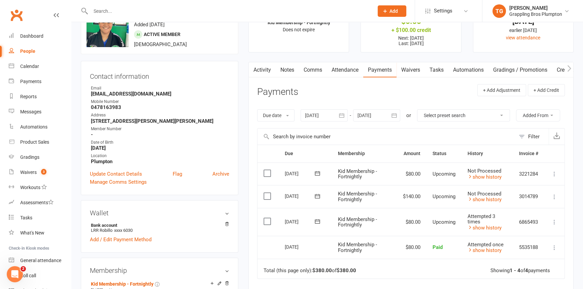
scroll to position [23, 0]
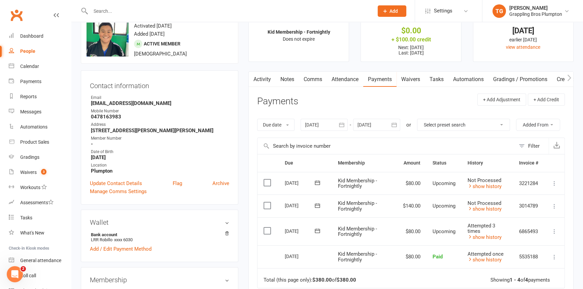
click at [552, 231] on icon at bounding box center [554, 231] width 7 height 7
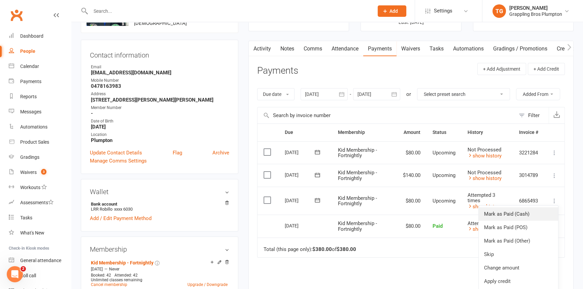
scroll to position [61, 0]
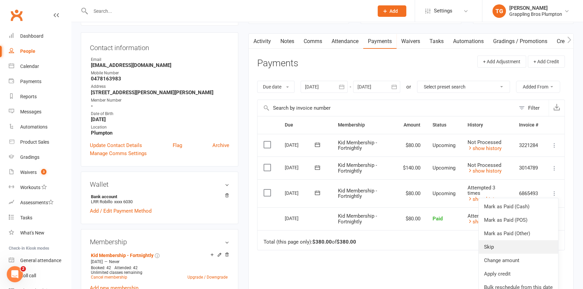
click at [497, 244] on link "Skip" at bounding box center [518, 246] width 79 height 13
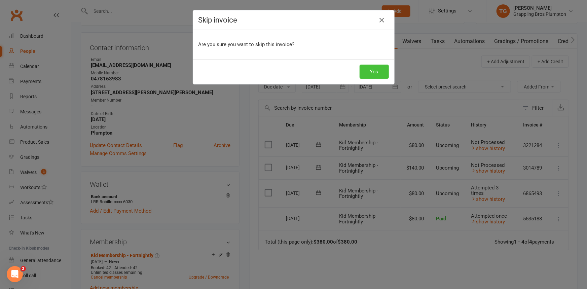
click at [369, 74] on button "Yes" at bounding box center [374, 72] width 29 height 14
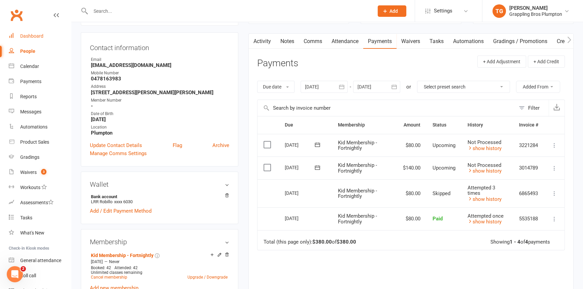
click at [25, 39] on div "Dashboard" at bounding box center [31, 35] width 23 height 5
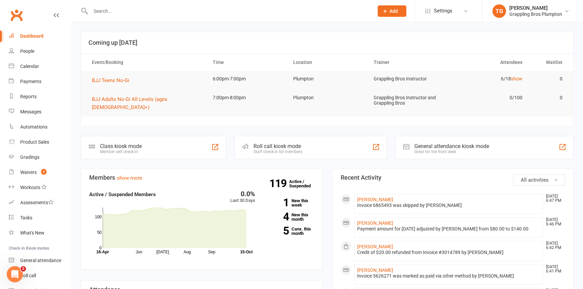
click at [108, 10] on input "text" at bounding box center [229, 10] width 280 height 9
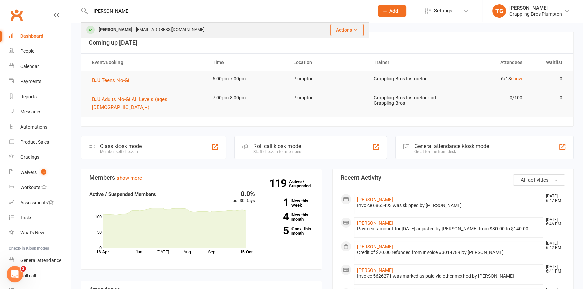
type input "[PERSON_NAME]"
click at [121, 27] on div "[PERSON_NAME]" at bounding box center [115, 30] width 37 height 10
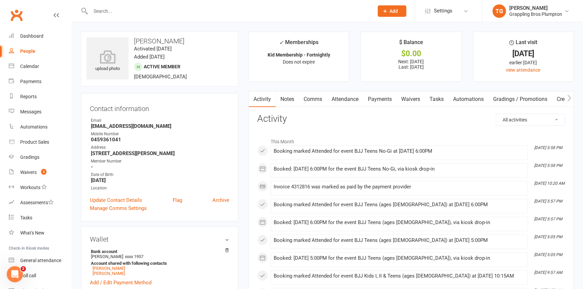
click at [387, 97] on link "Payments" at bounding box center [379, 99] width 33 height 15
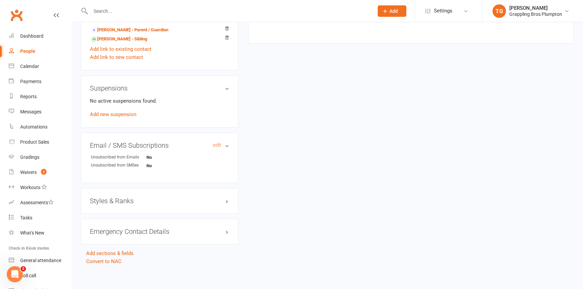
scroll to position [380, 0]
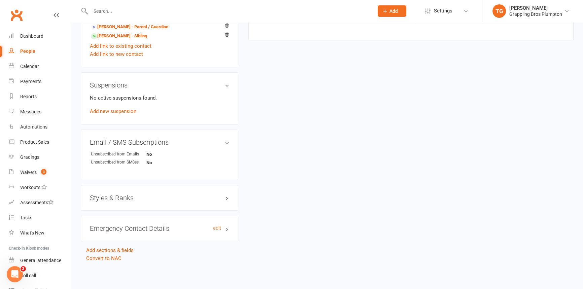
click at [141, 228] on h3 "Emergency Contact Details edit" at bounding box center [159, 228] width 139 height 7
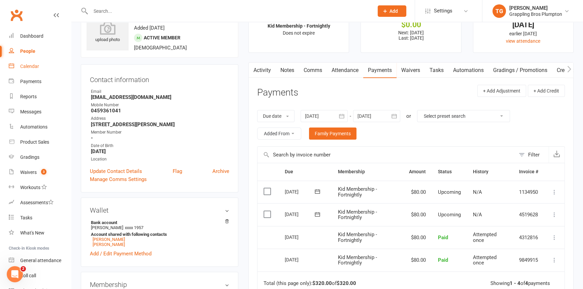
scroll to position [0, 0]
